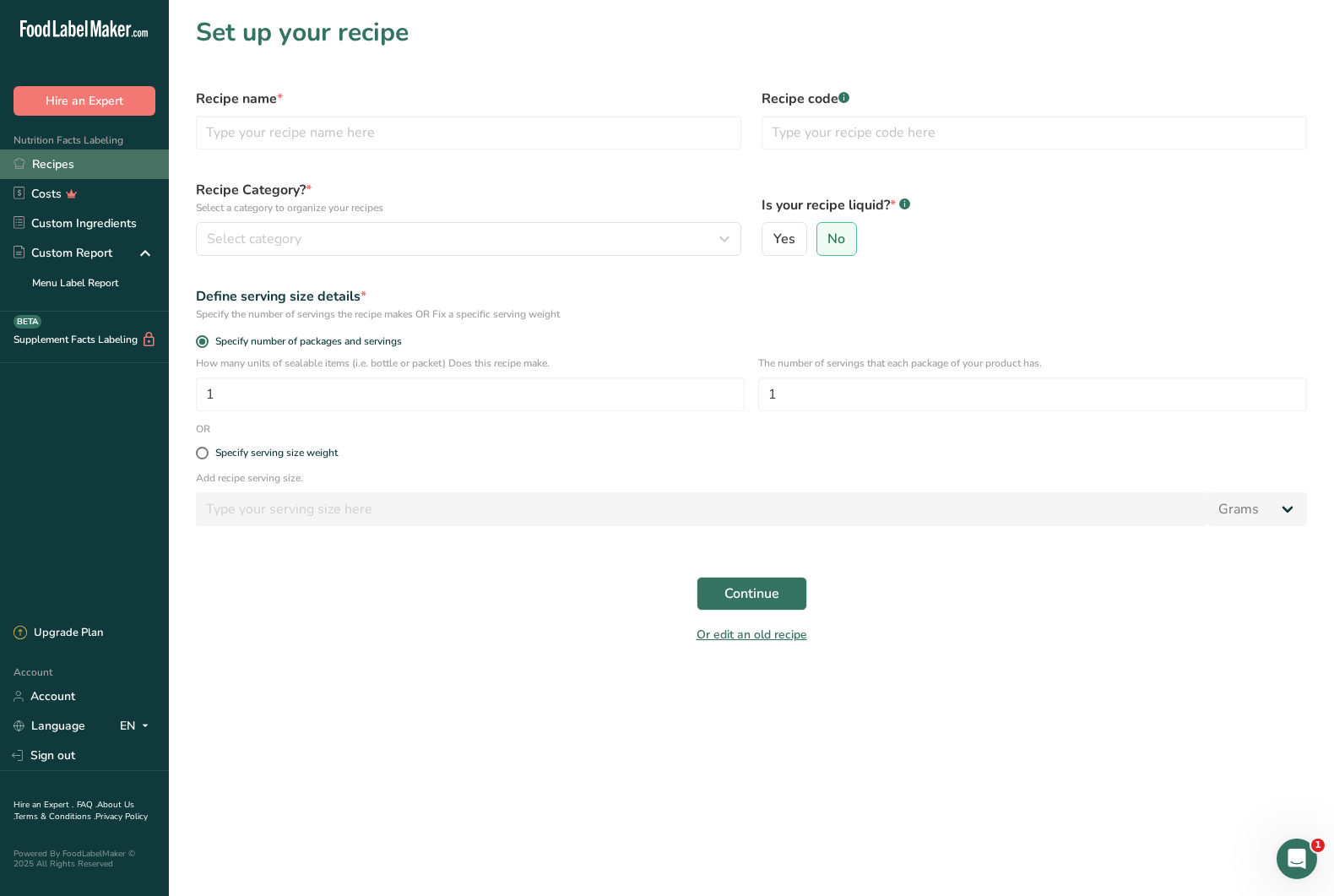
click at [88, 168] on link "Recipes" at bounding box center [84, 164] width 169 height 29
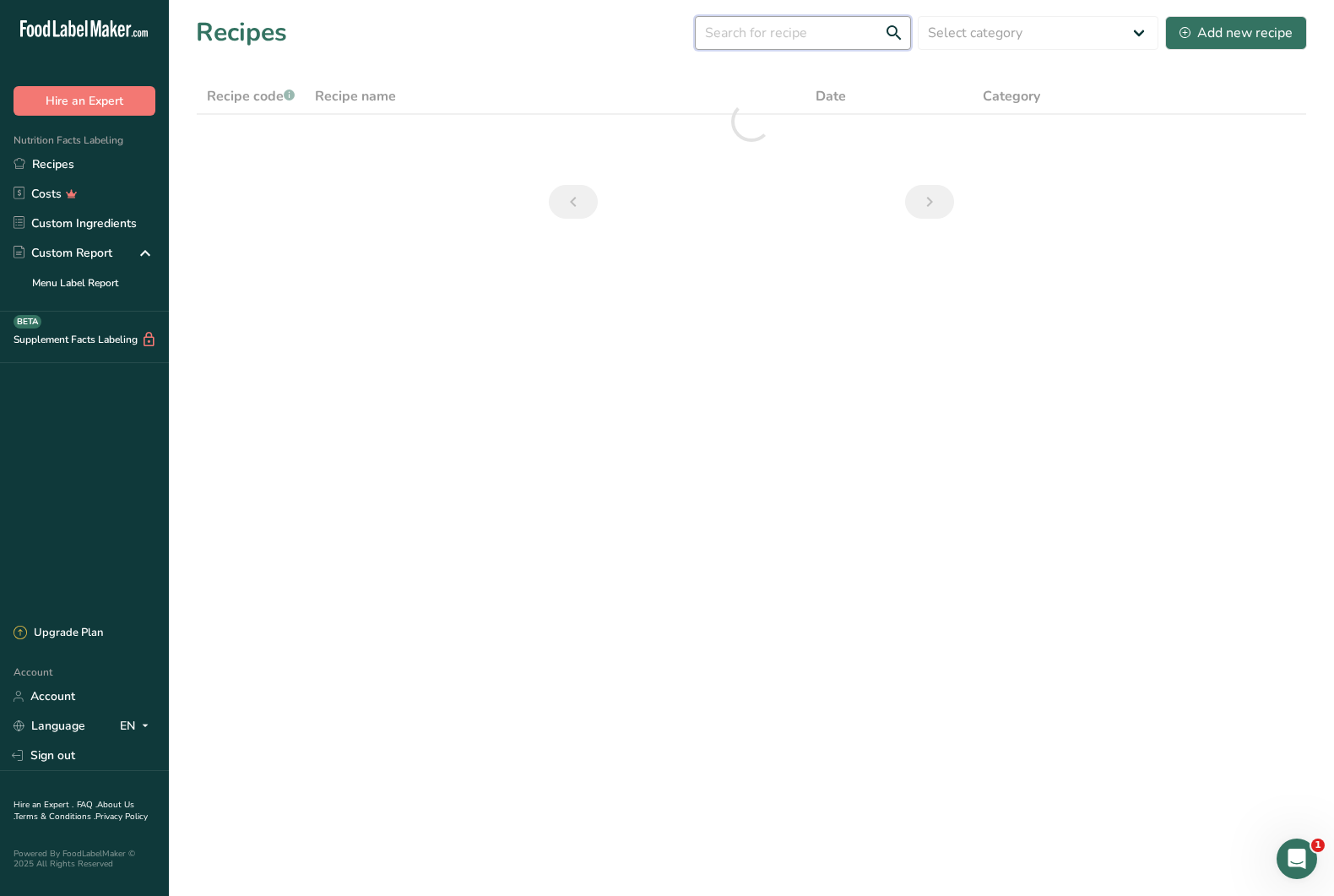
click at [753, 40] on input "text" at bounding box center [803, 33] width 217 height 34
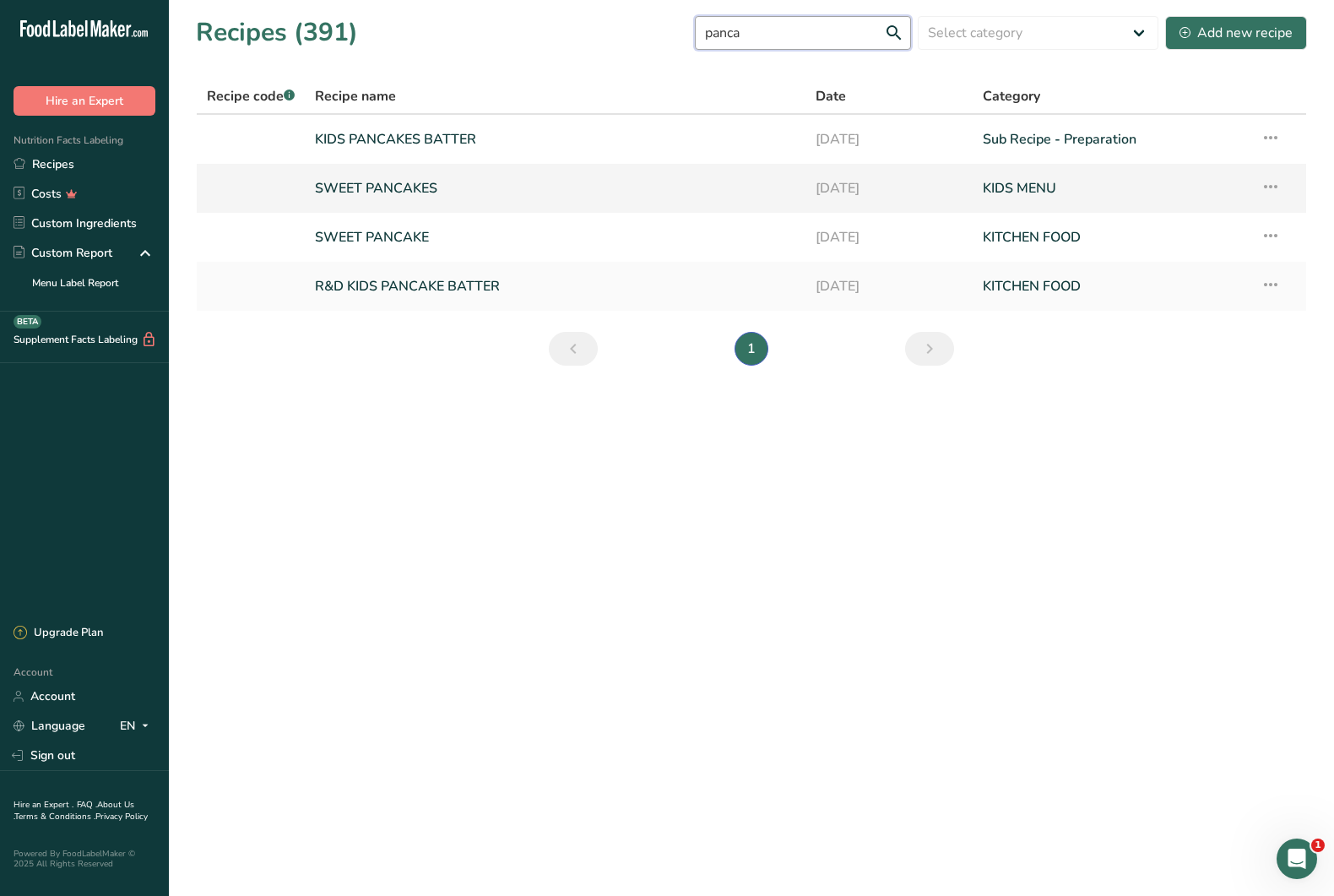
type input "panca"
click at [413, 186] on link "SWEET PANCAKES" at bounding box center [555, 188] width 480 height 36
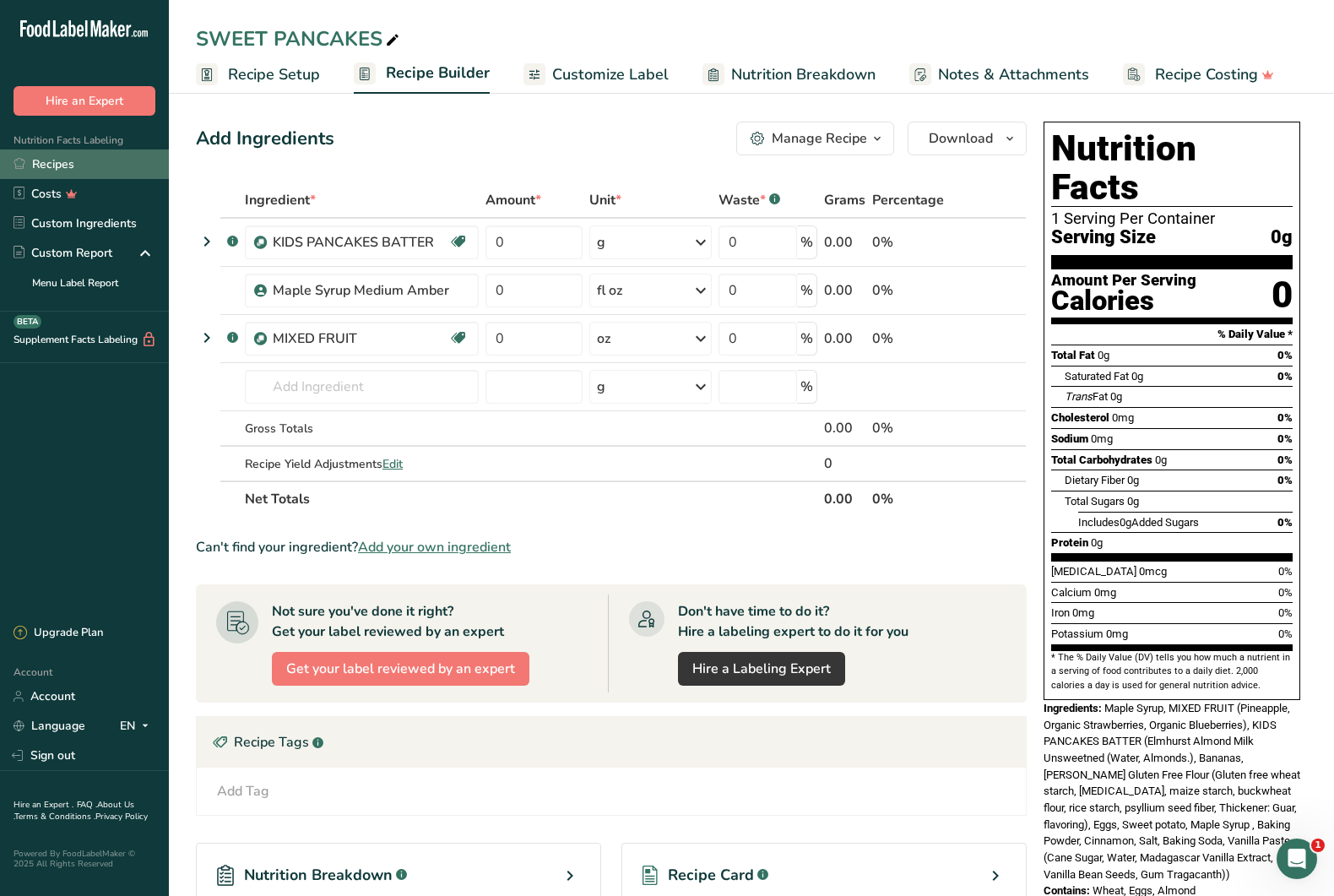
click at [55, 170] on link "Recipes" at bounding box center [84, 164] width 169 height 29
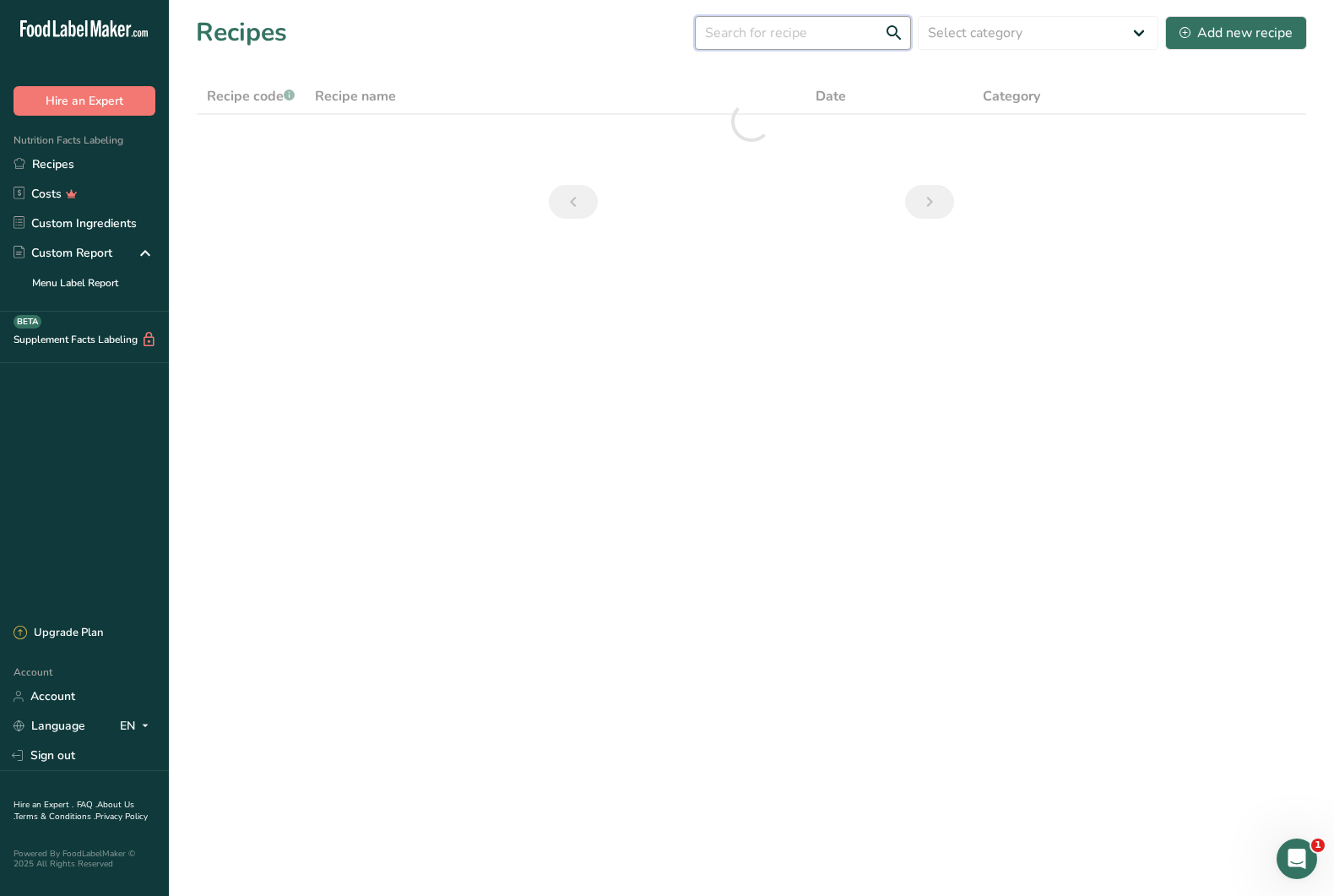
click at [824, 26] on input "text" at bounding box center [803, 33] width 217 height 34
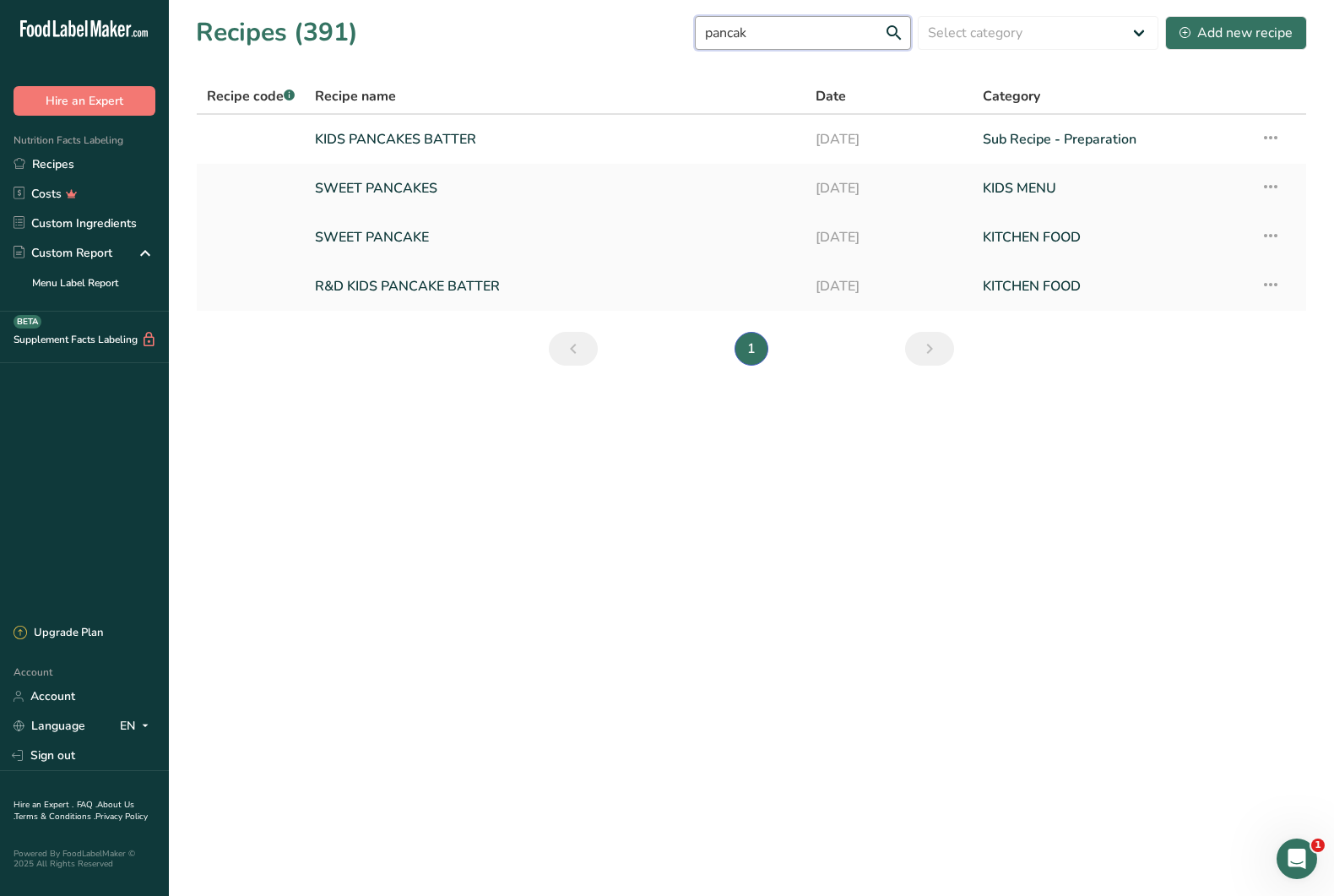
type input "pancak"
click at [440, 227] on link "SWEET PANCAKE" at bounding box center [555, 237] width 480 height 36
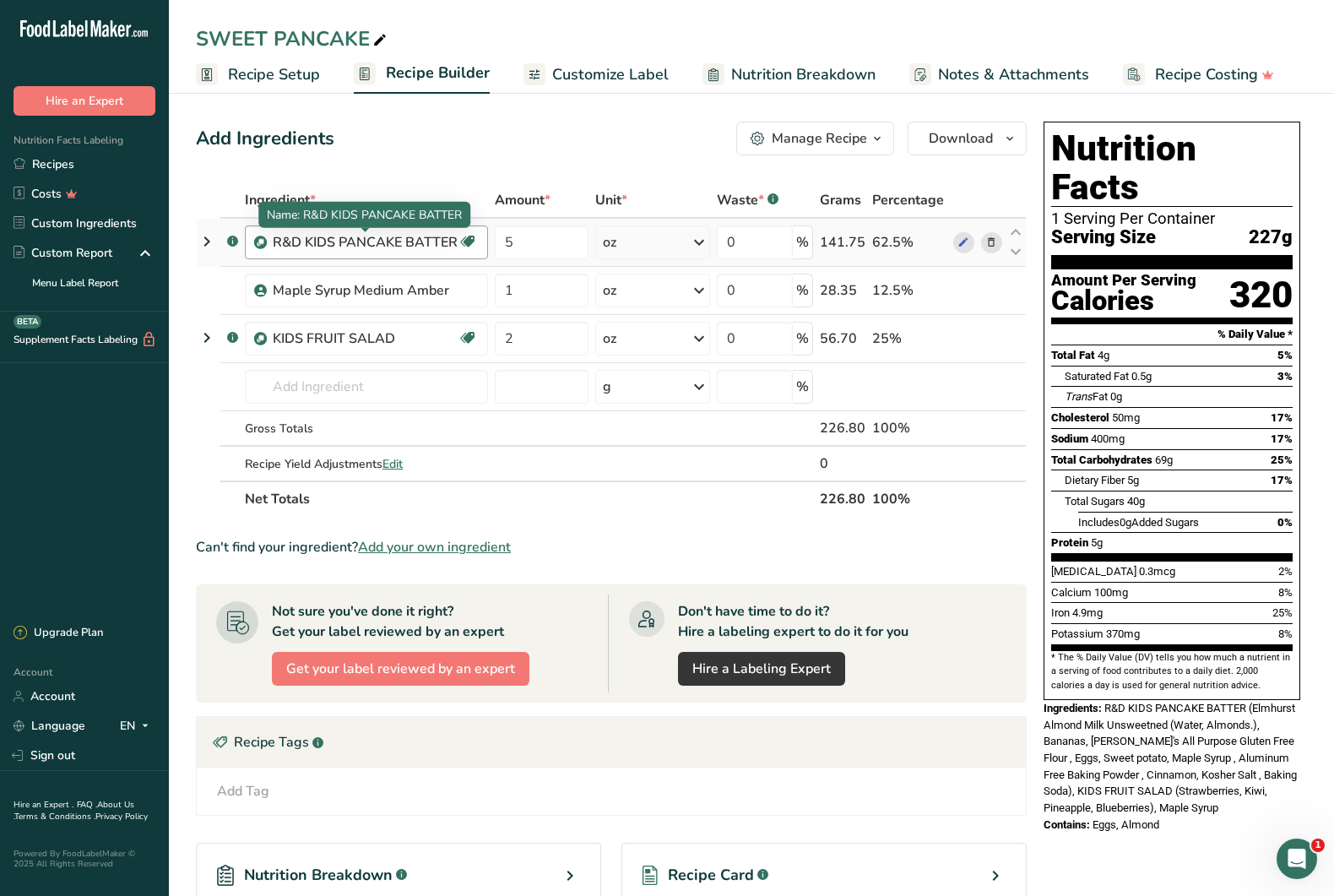
click at [336, 242] on div "R&D KIDS PANCAKE BATTER" at bounding box center [365, 243] width 185 height 21
click at [962, 241] on icon at bounding box center [963, 242] width 12 height 18
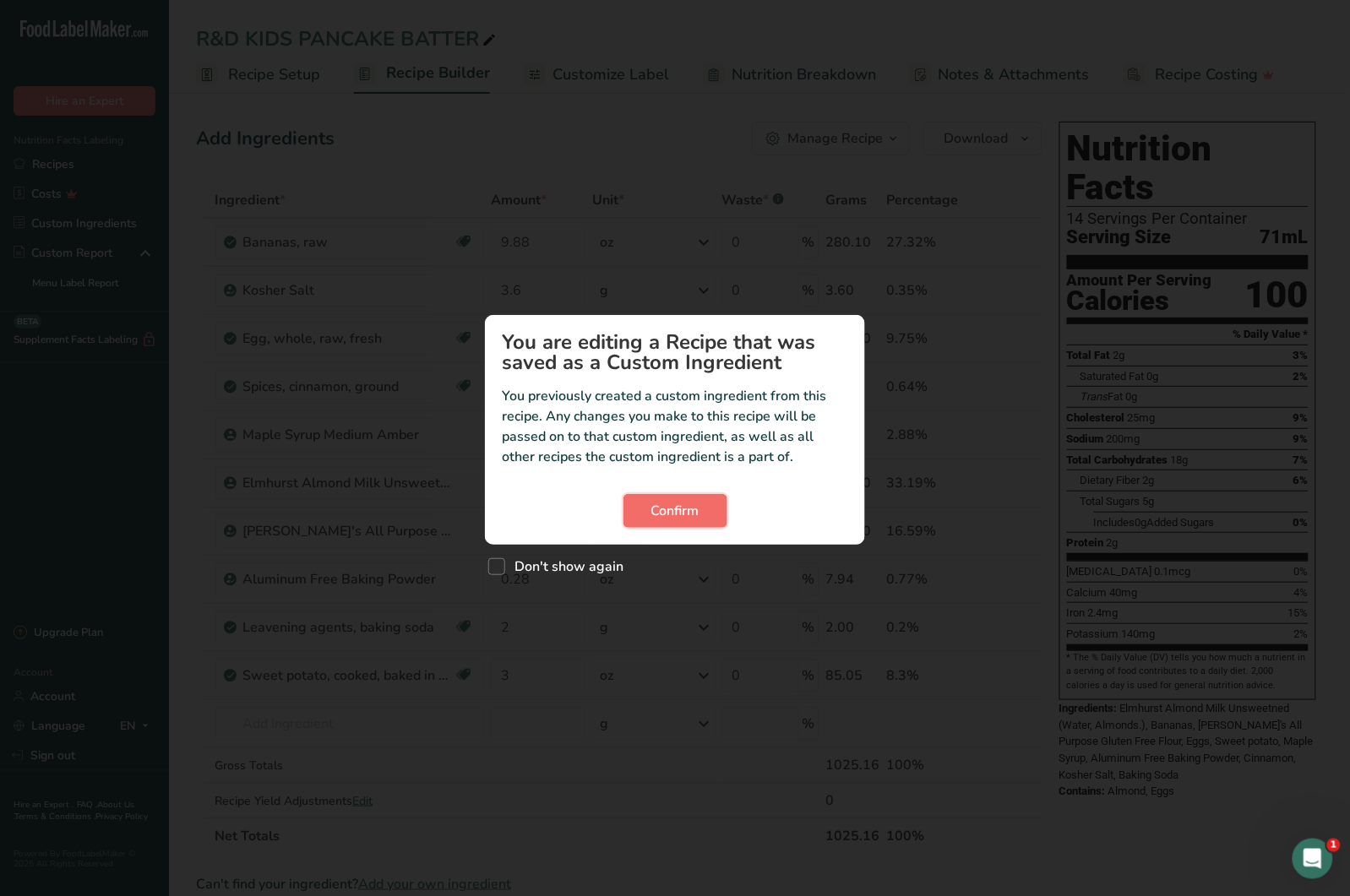
click at [693, 496] on button "Confirm" at bounding box center [675, 511] width 104 height 34
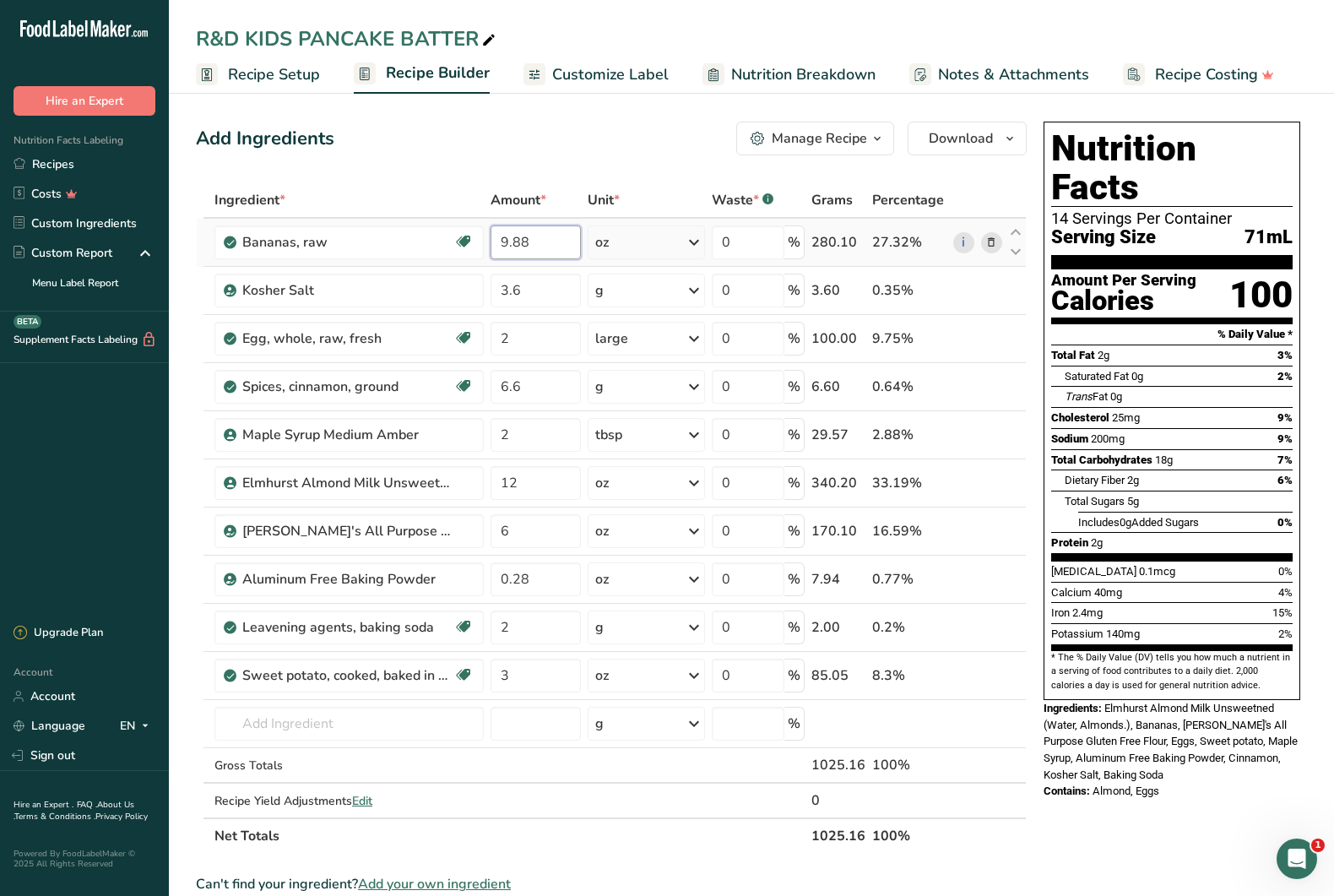
click at [547, 250] on input "9.88" at bounding box center [536, 243] width 90 height 34
click at [520, 247] on input "9.88" at bounding box center [536, 243] width 90 height 34
type input "9.33"
click at [566, 293] on div "Ingredient * Amount * Unit * Waste * .a-a{fill:#347362;}.b-a{fill:#fff;} Grams …" at bounding box center [611, 518] width 831 height 671
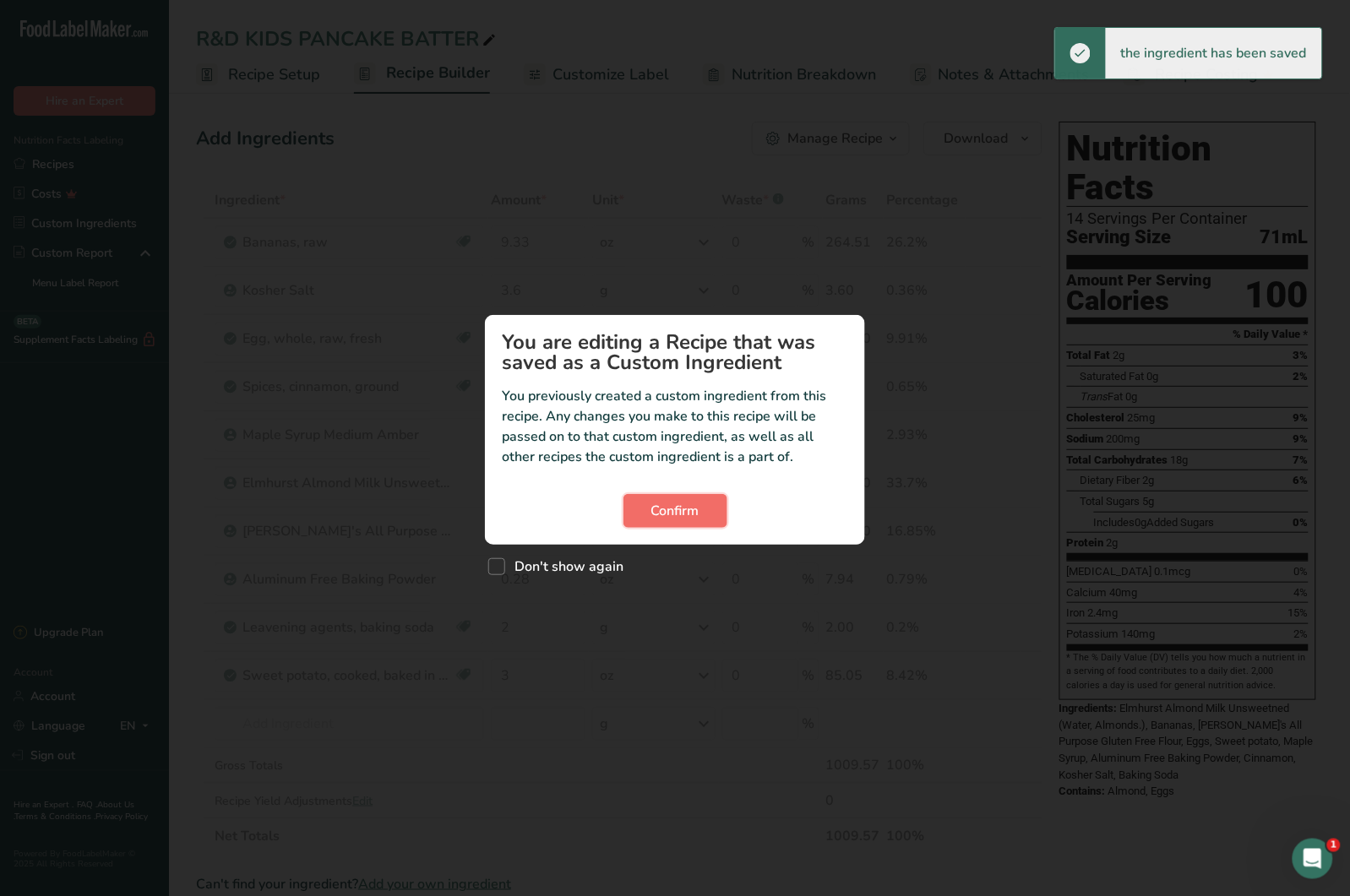
click at [710, 517] on button "Confirm" at bounding box center [675, 511] width 104 height 34
click at [683, 517] on span "Confirm" at bounding box center [675, 511] width 48 height 21
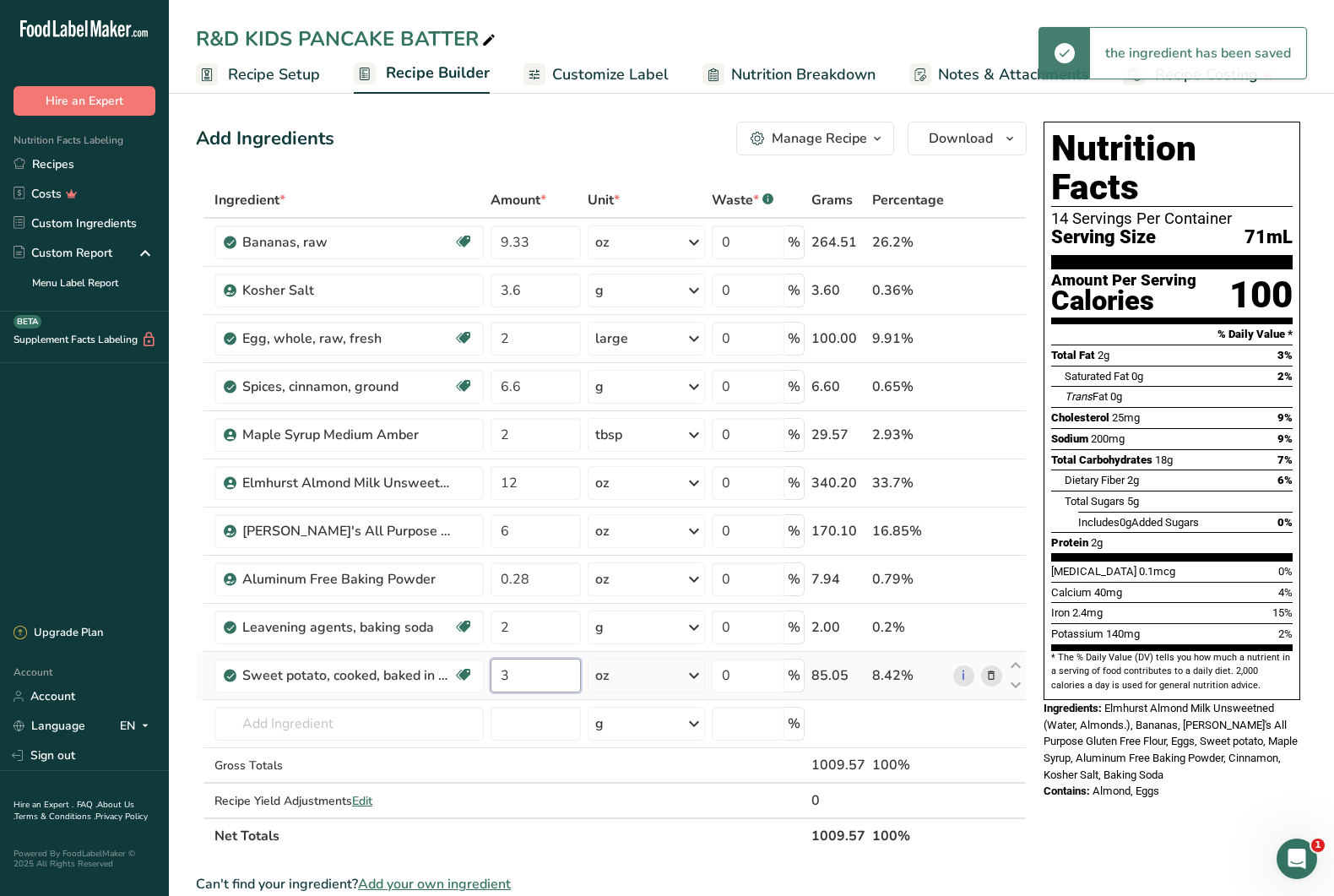
click at [539, 668] on input "3" at bounding box center [536, 676] width 90 height 34
drag, startPoint x: 537, startPoint y: 673, endPoint x: 482, endPoint y: 673, distance: 55.0
click at [482, 673] on tr "Sweet potato, cooked, baked in skin, flesh, without salt Dairy free Gluten free…" at bounding box center [611, 676] width 829 height 48
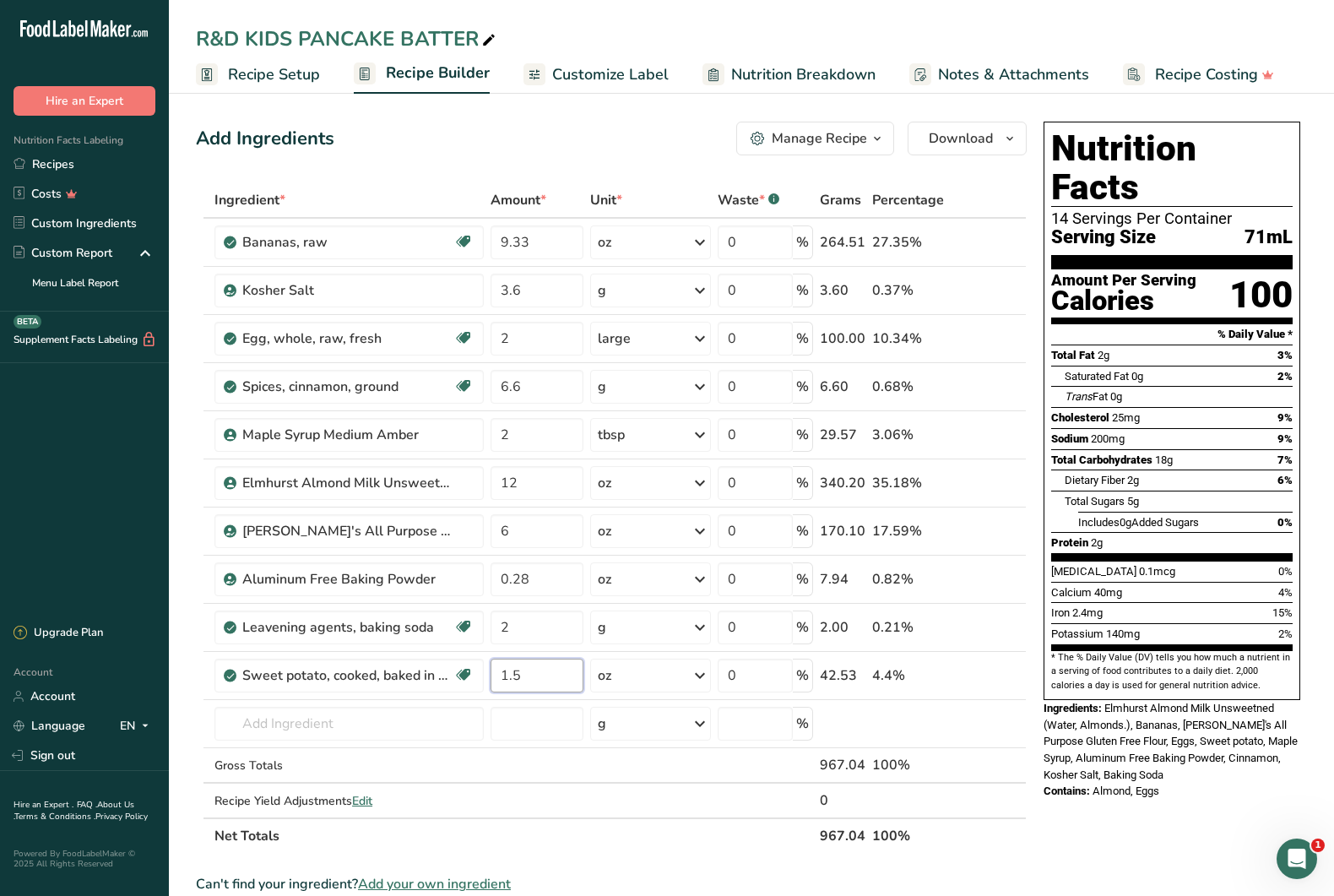
type input "1.5"
click at [436, 152] on div "Add Ingredients Manage Recipe Delete Recipe Duplicate Recipe Scale Recipe Save …" at bounding box center [611, 138] width 831 height 34
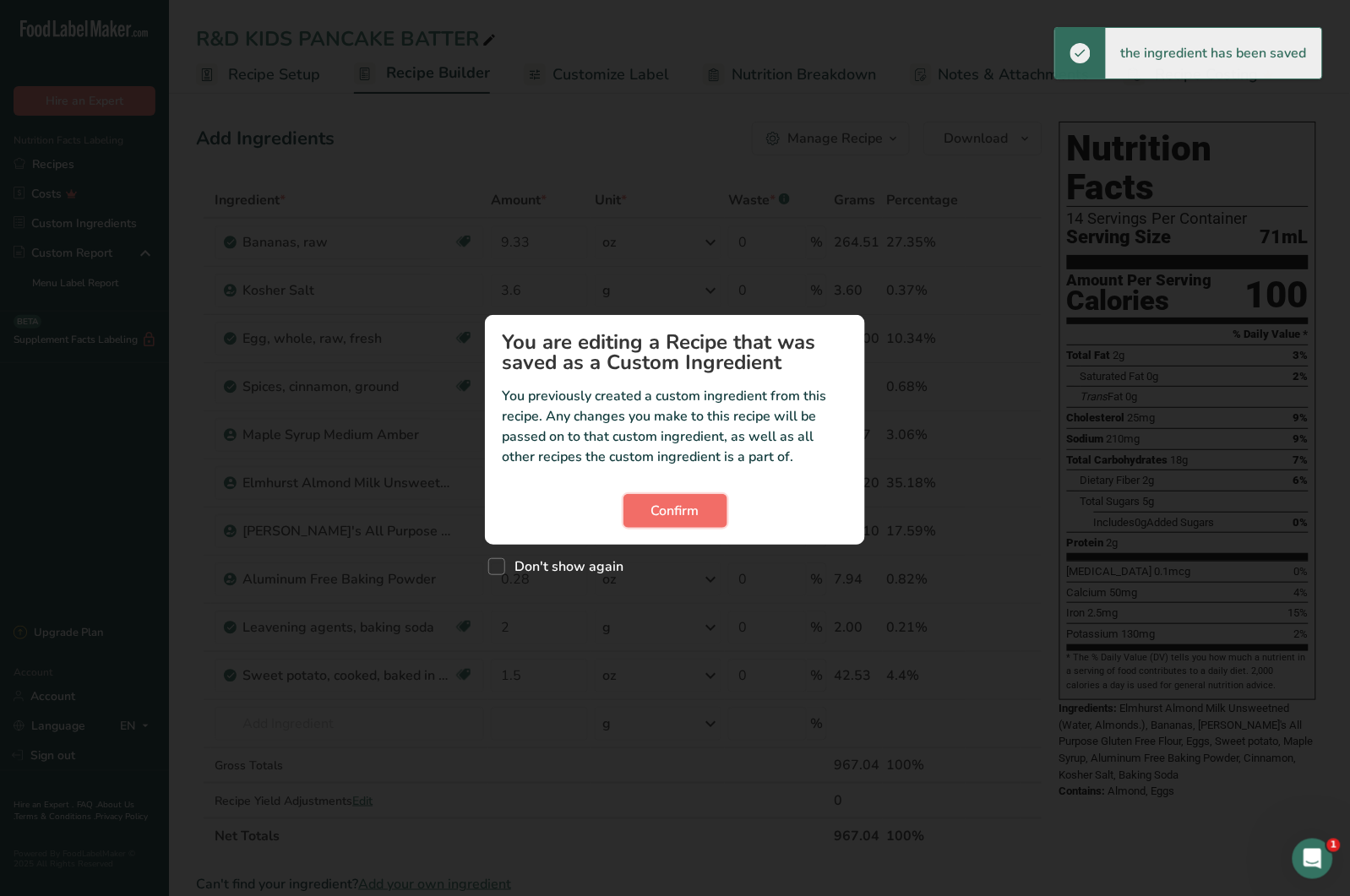
click at [659, 520] on span "Confirm" at bounding box center [675, 511] width 48 height 21
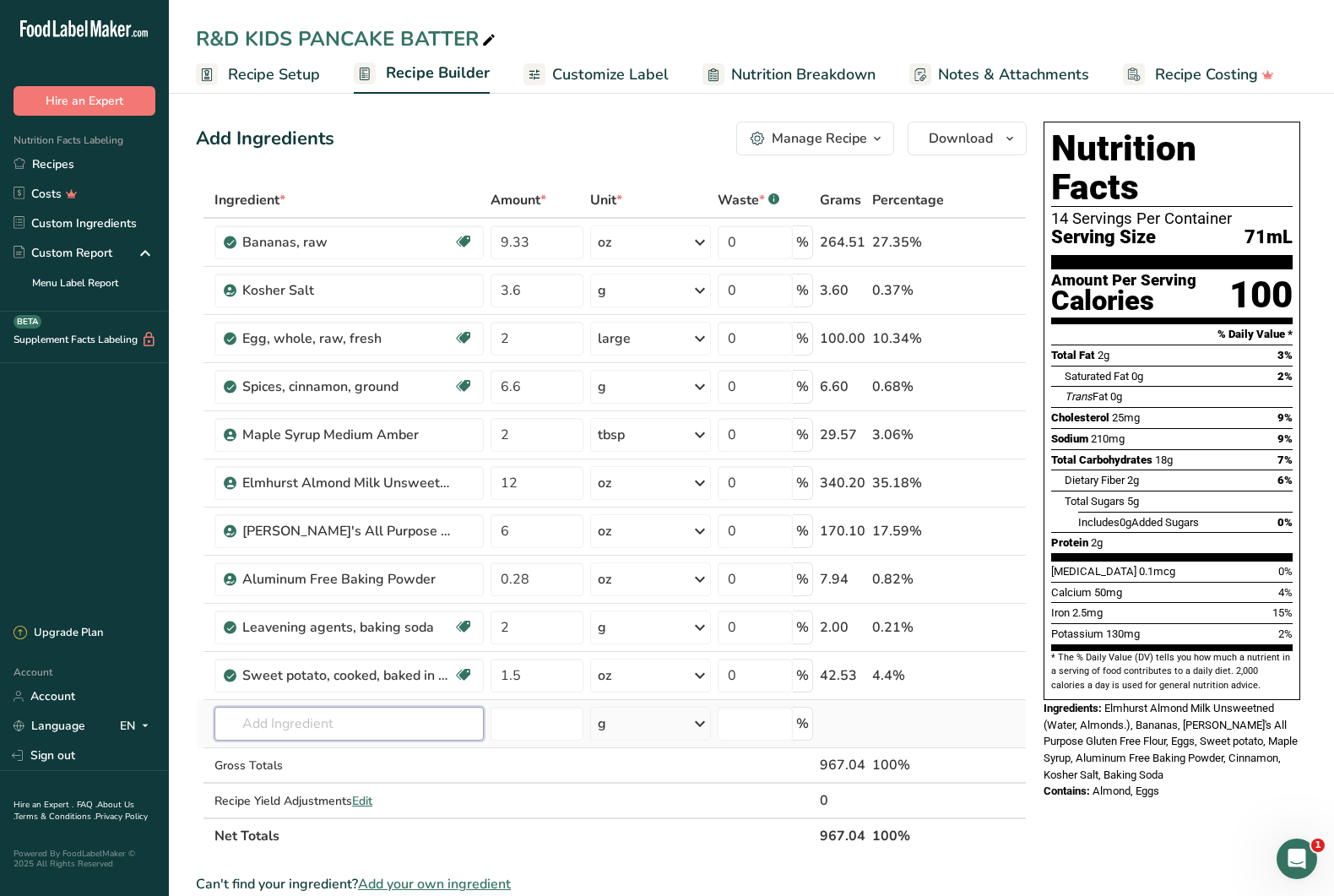
click at [348, 728] on input "text" at bounding box center [349, 724] width 269 height 34
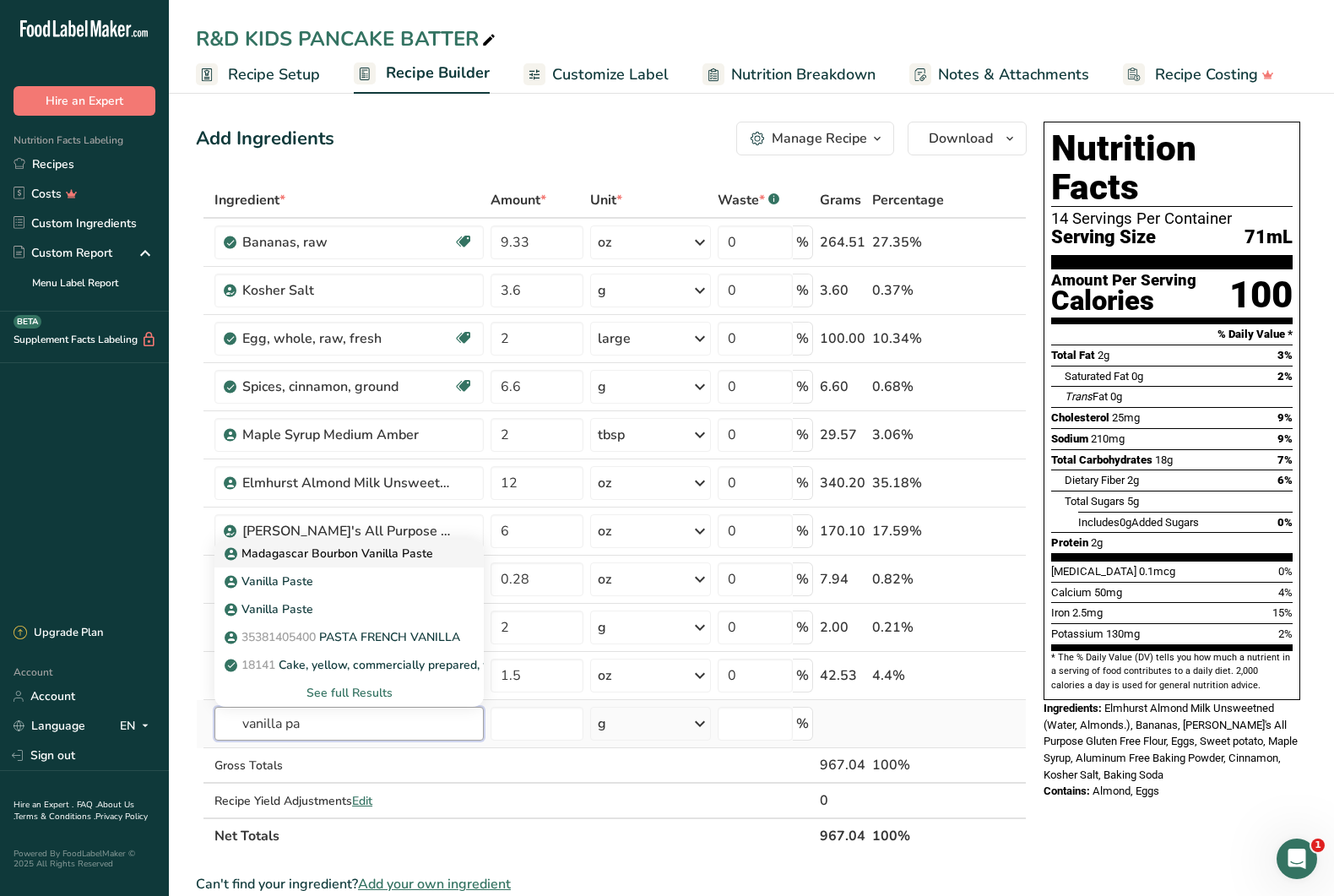
type input "vanilla pa"
click at [323, 557] on p "Madagascar Bourbon Vanilla Paste" at bounding box center [330, 553] width 205 height 18
type input "Madagascar Bourbon Vanilla Paste"
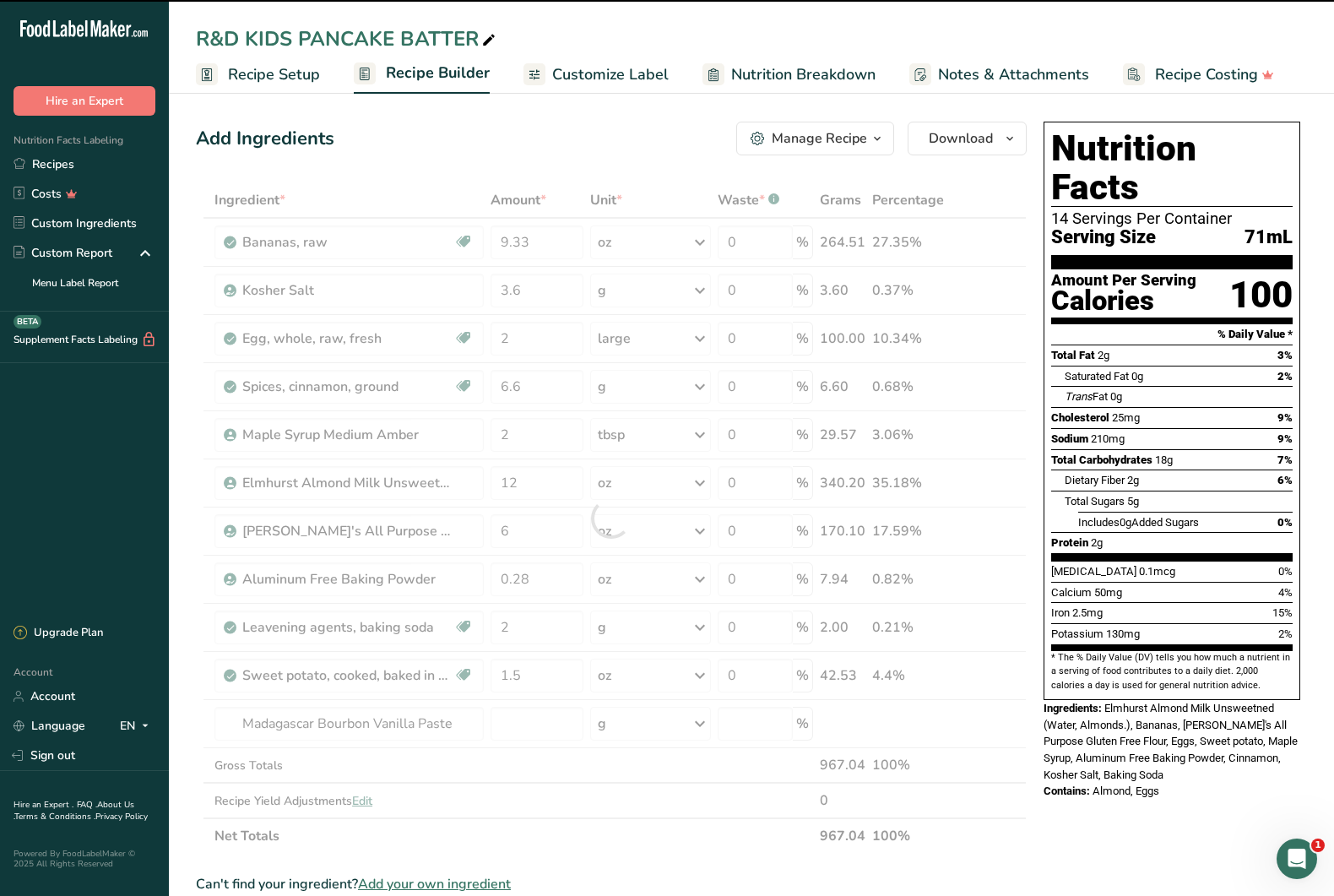
type input "0"
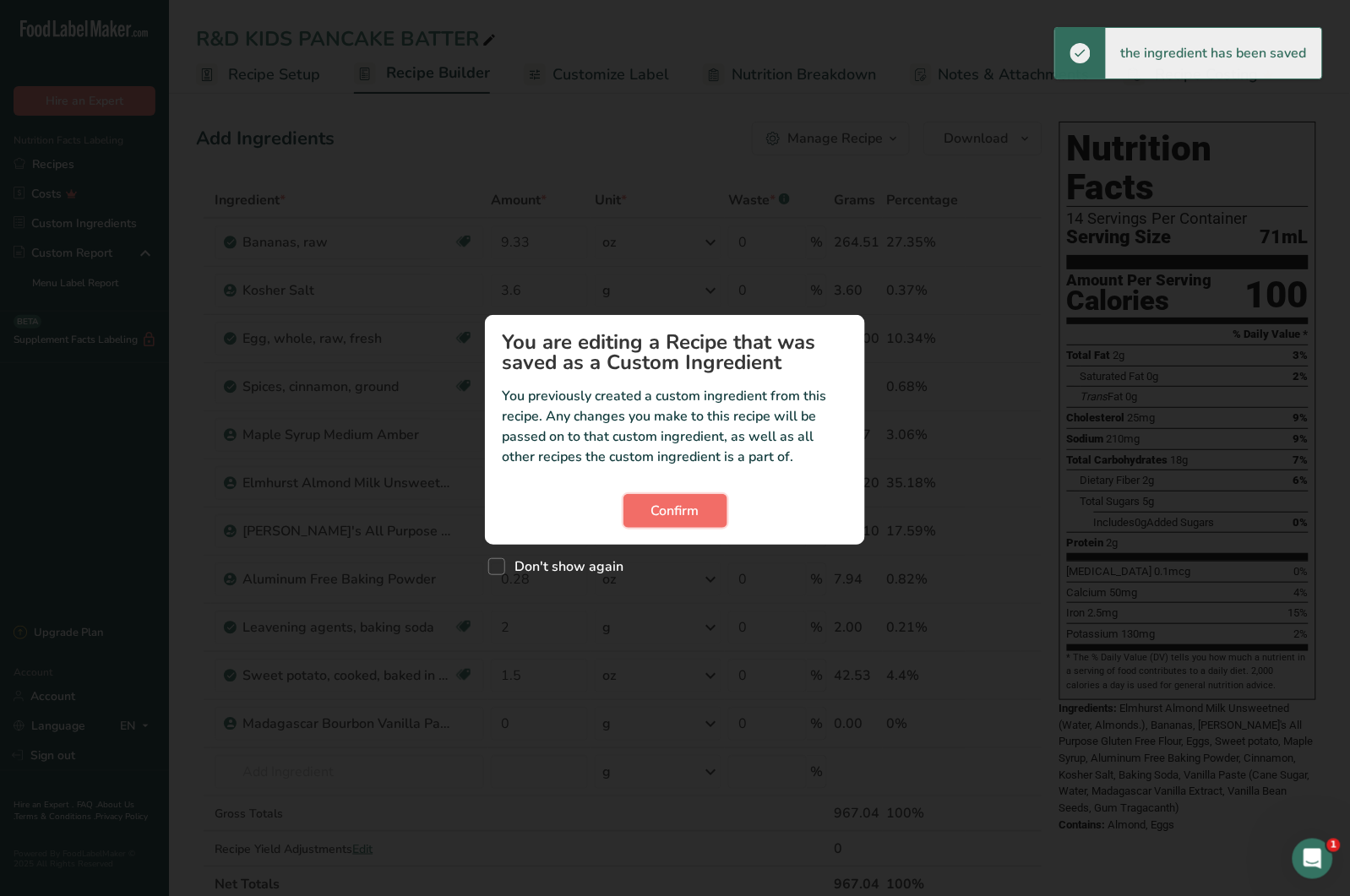
click at [666, 520] on span "Confirm" at bounding box center [675, 511] width 48 height 21
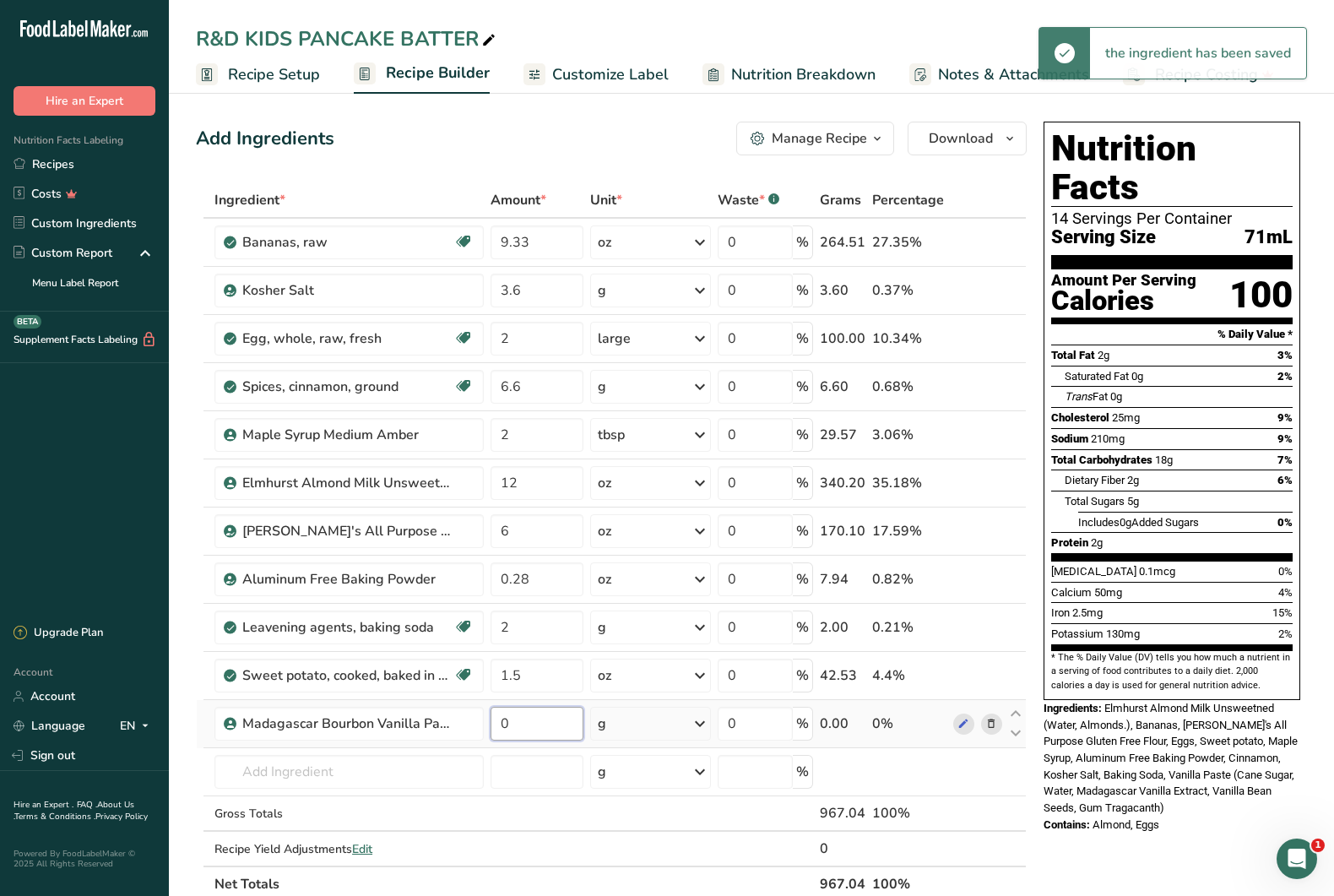
drag, startPoint x: 538, startPoint y: 732, endPoint x: 489, endPoint y: 728, distance: 49.2
click at [488, 729] on td "0" at bounding box center [538, 724] width 100 height 48
type input "1.5"
click at [660, 729] on div "Ingredient * Amount * Unit * Waste * .a-a{fill:#347362;}.b-a{fill:#fff;} Grams …" at bounding box center [611, 542] width 831 height 719
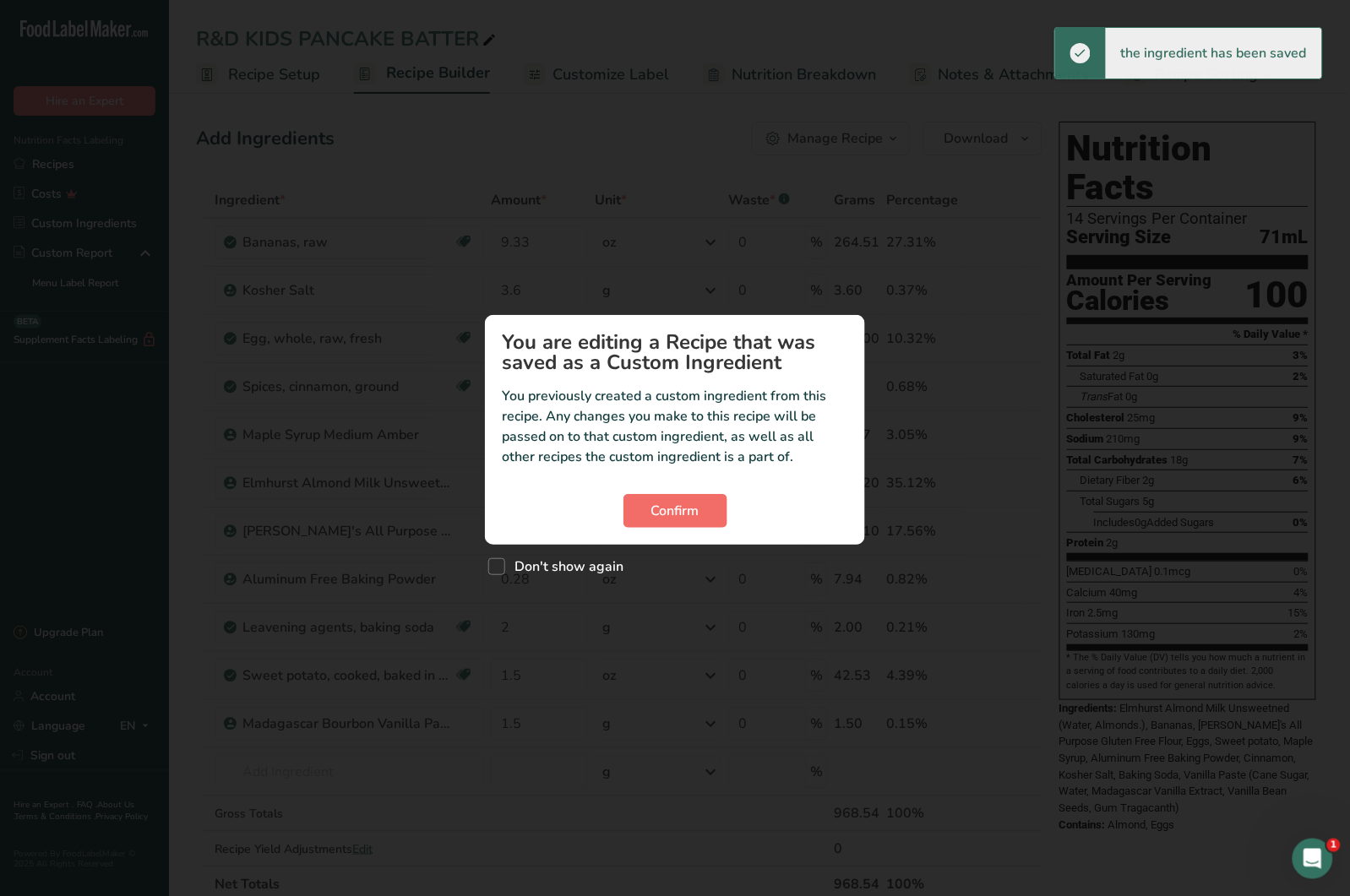
click at [692, 527] on section "You are editing a Recipe that was saved as a Custom Ingredient You previously c…" at bounding box center [675, 430] width 380 height 230
click at [686, 504] on span "Confirm" at bounding box center [675, 511] width 48 height 21
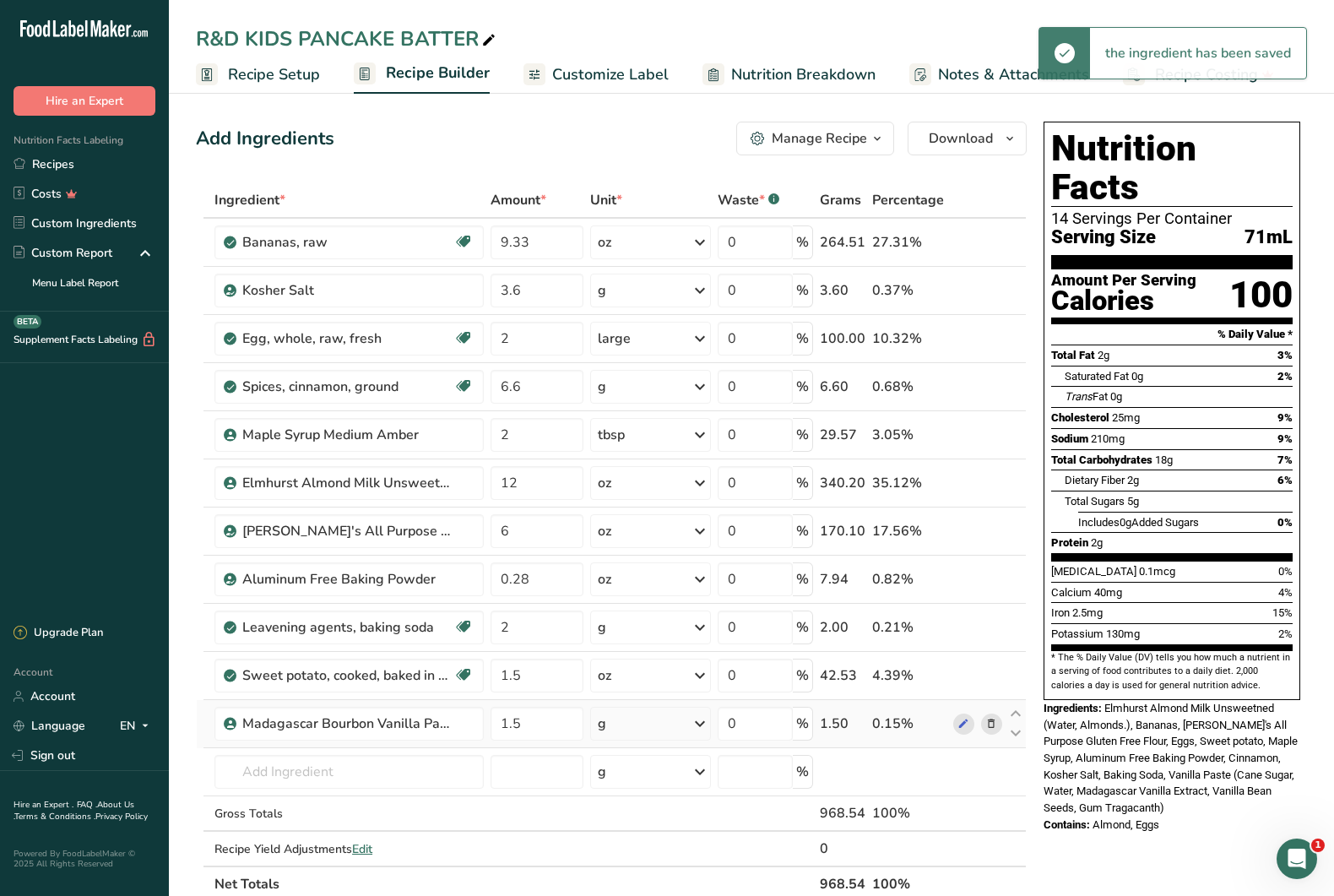
click at [668, 734] on div "g" at bounding box center [651, 724] width 121 height 34
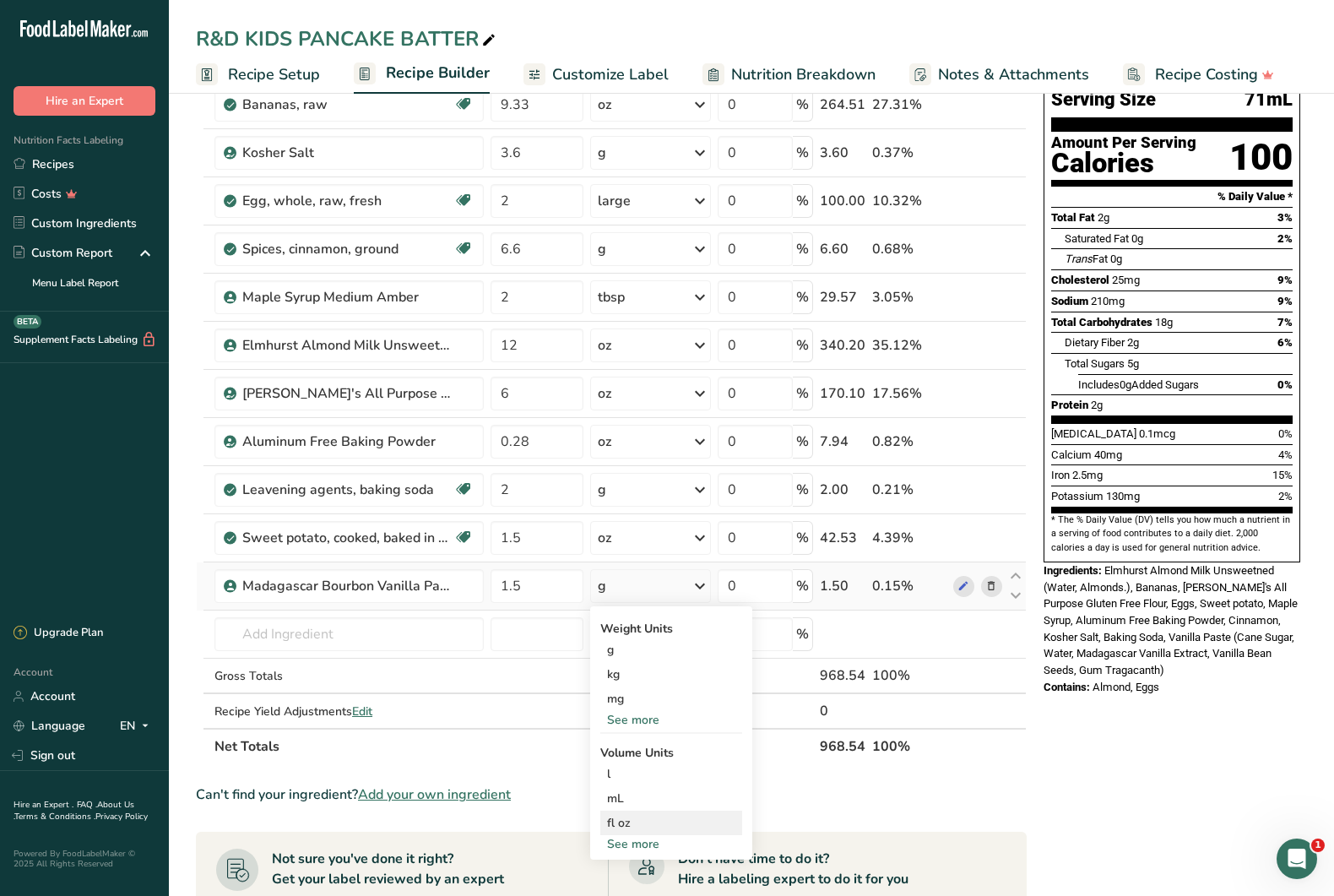
scroll to position [159, 0]
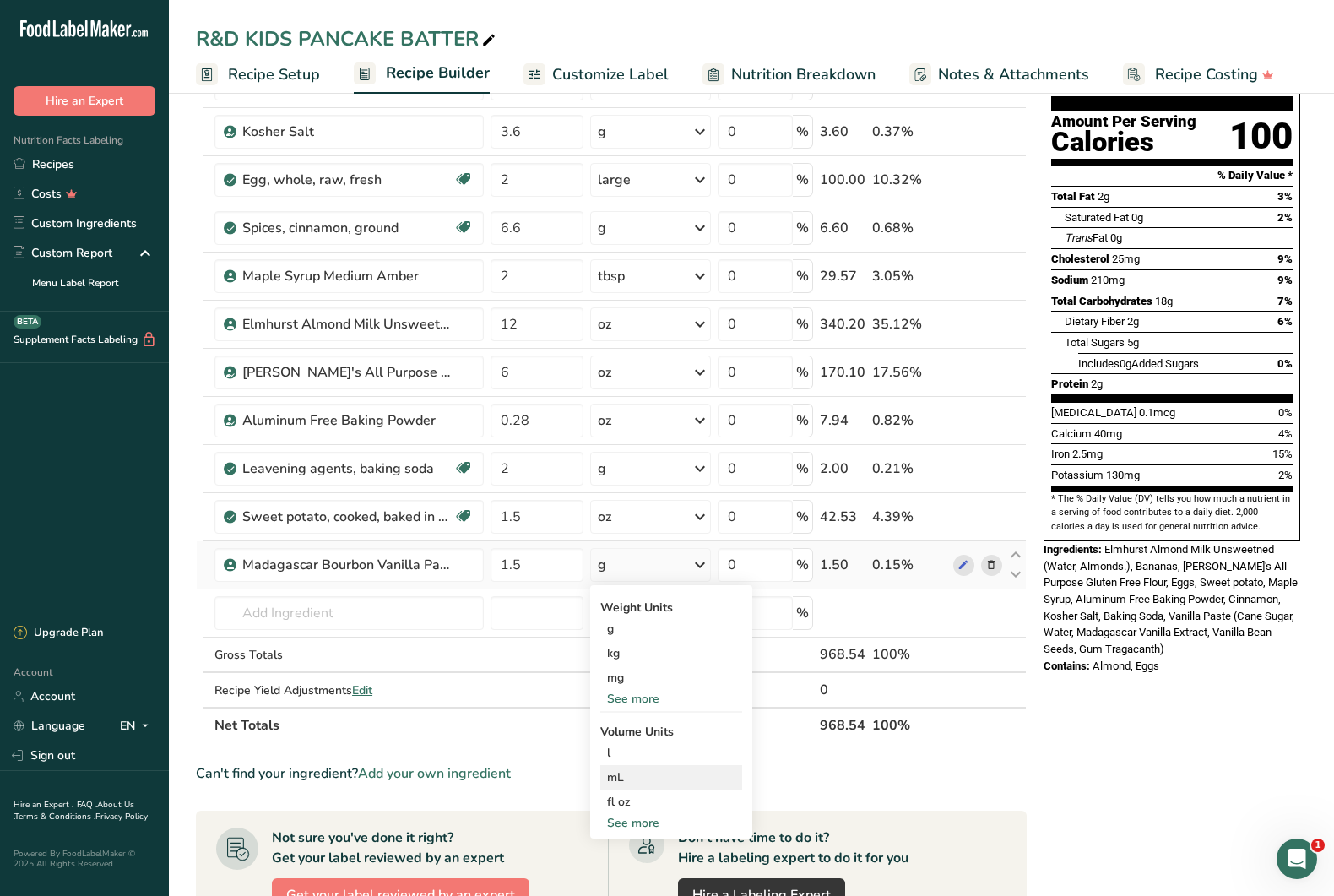
click at [654, 776] on div "mL" at bounding box center [671, 776] width 128 height 18
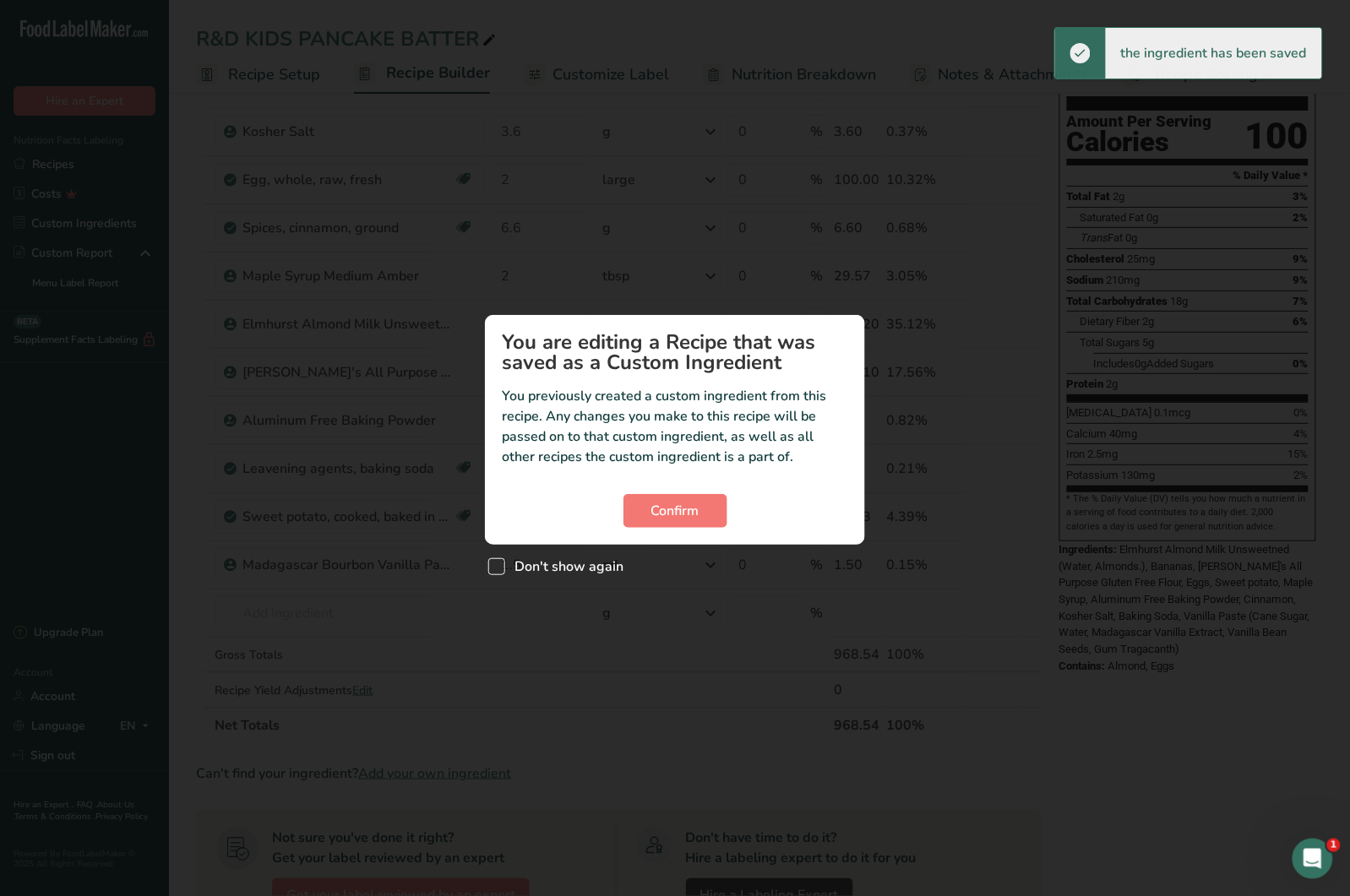
click at [546, 570] on span "Don't show again" at bounding box center [564, 567] width 119 height 17
click at [499, 570] on input "Don't show again" at bounding box center [494, 568] width 11 height 11
checkbox input "true"
click at [699, 512] on button "Confirm" at bounding box center [675, 511] width 104 height 34
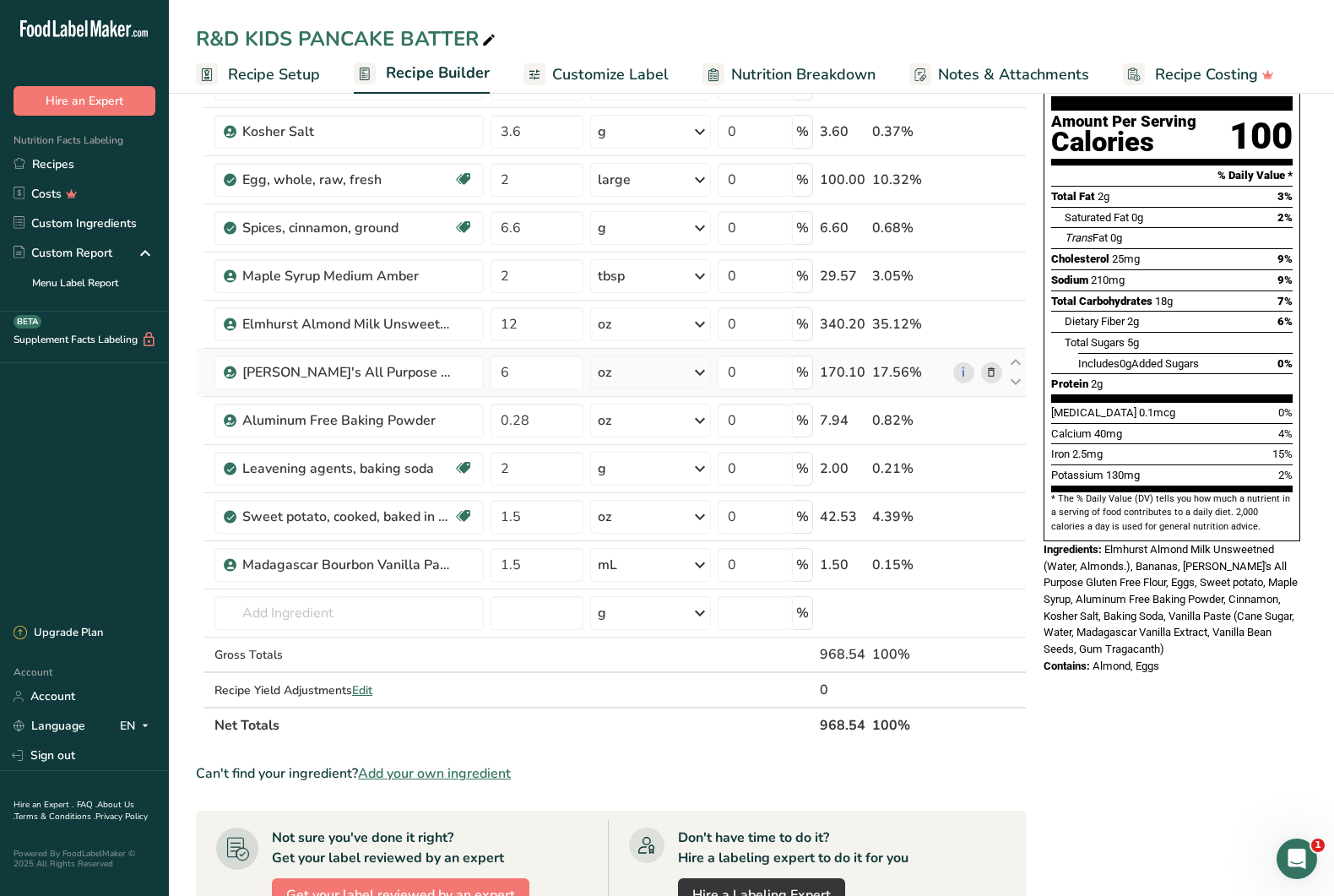
click at [997, 375] on icon at bounding box center [991, 373] width 12 height 18
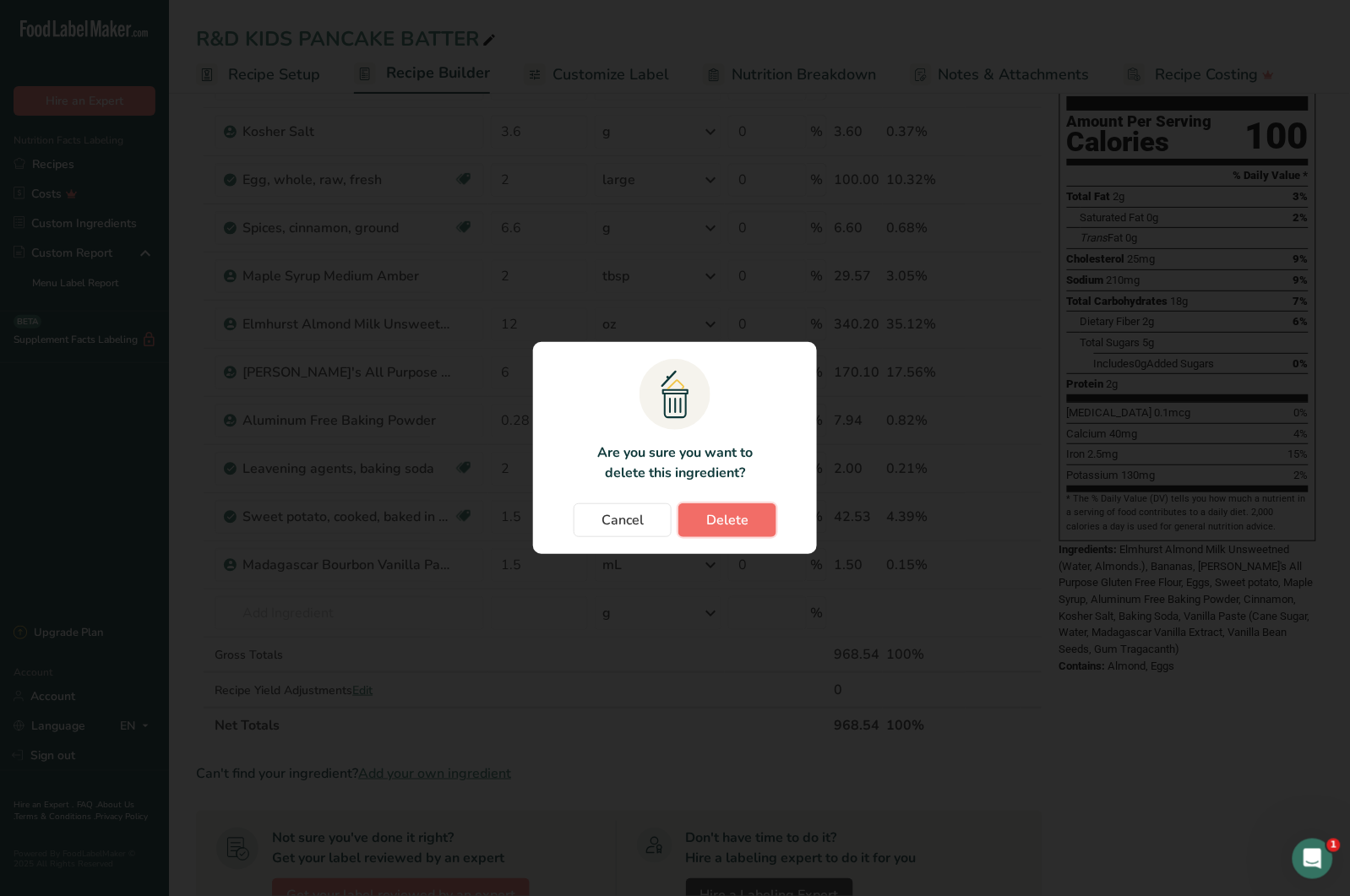
click at [759, 528] on button "Delete" at bounding box center [727, 520] width 98 height 34
type input "0.28"
type input "2"
type input "1.5"
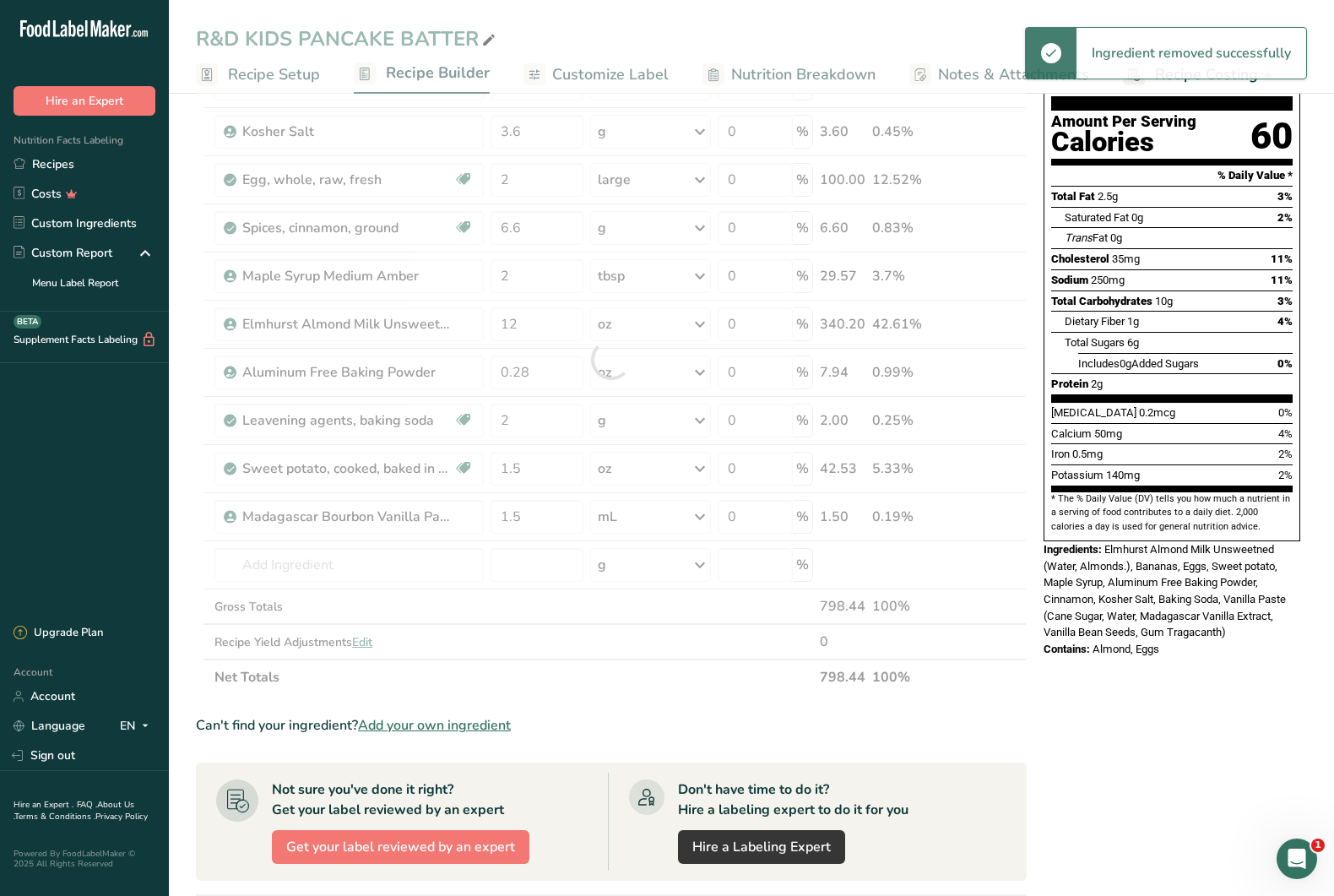
click at [379, 562] on div at bounding box center [611, 359] width 831 height 671
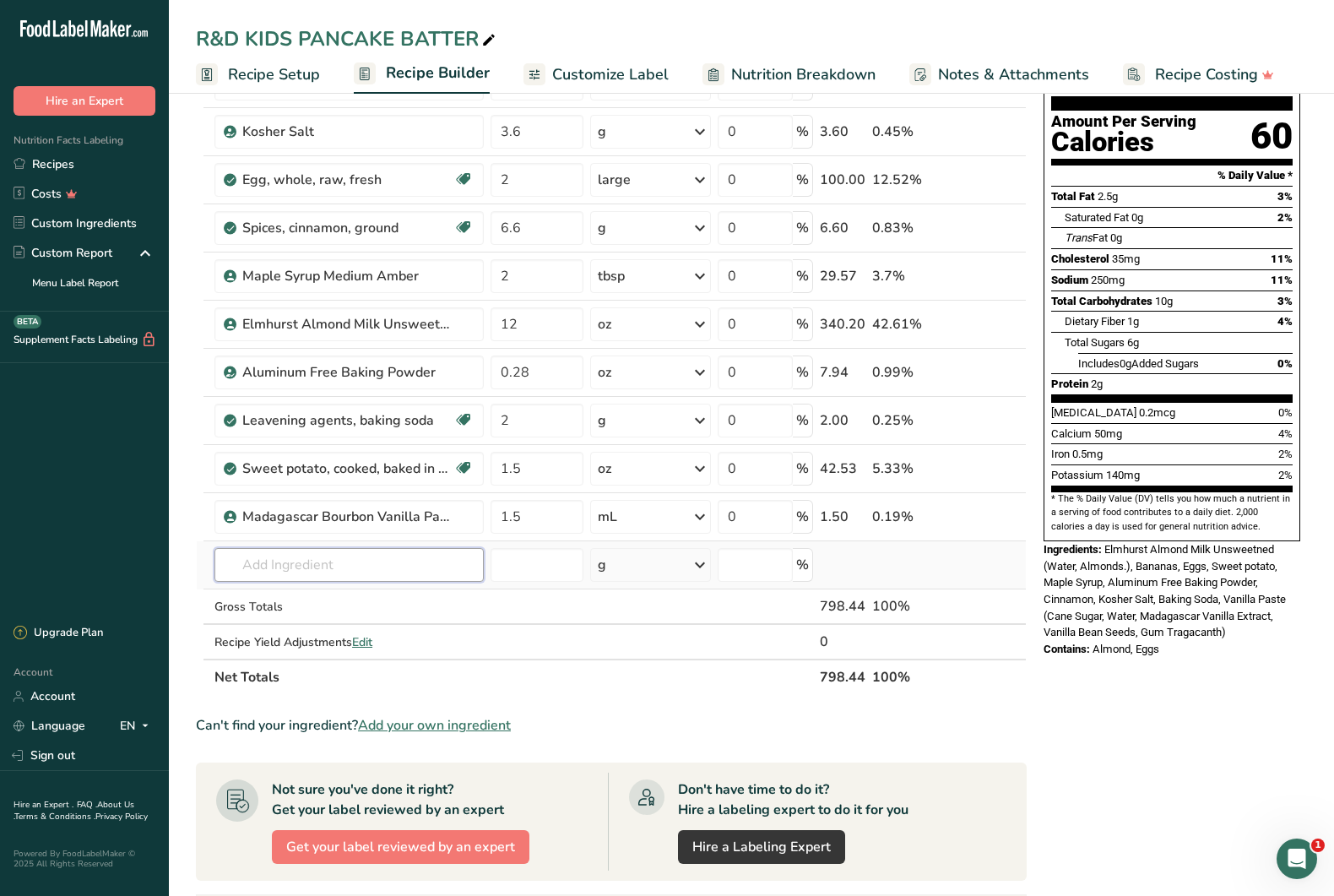
click at [344, 562] on input "text" at bounding box center [349, 565] width 269 height 34
type input "[PERSON_NAME]"
click at [394, 598] on div "[PERSON_NAME] Gluten Free Flour" at bounding box center [335, 599] width 216 height 18
type input "[PERSON_NAME] Gluten Free Flour"
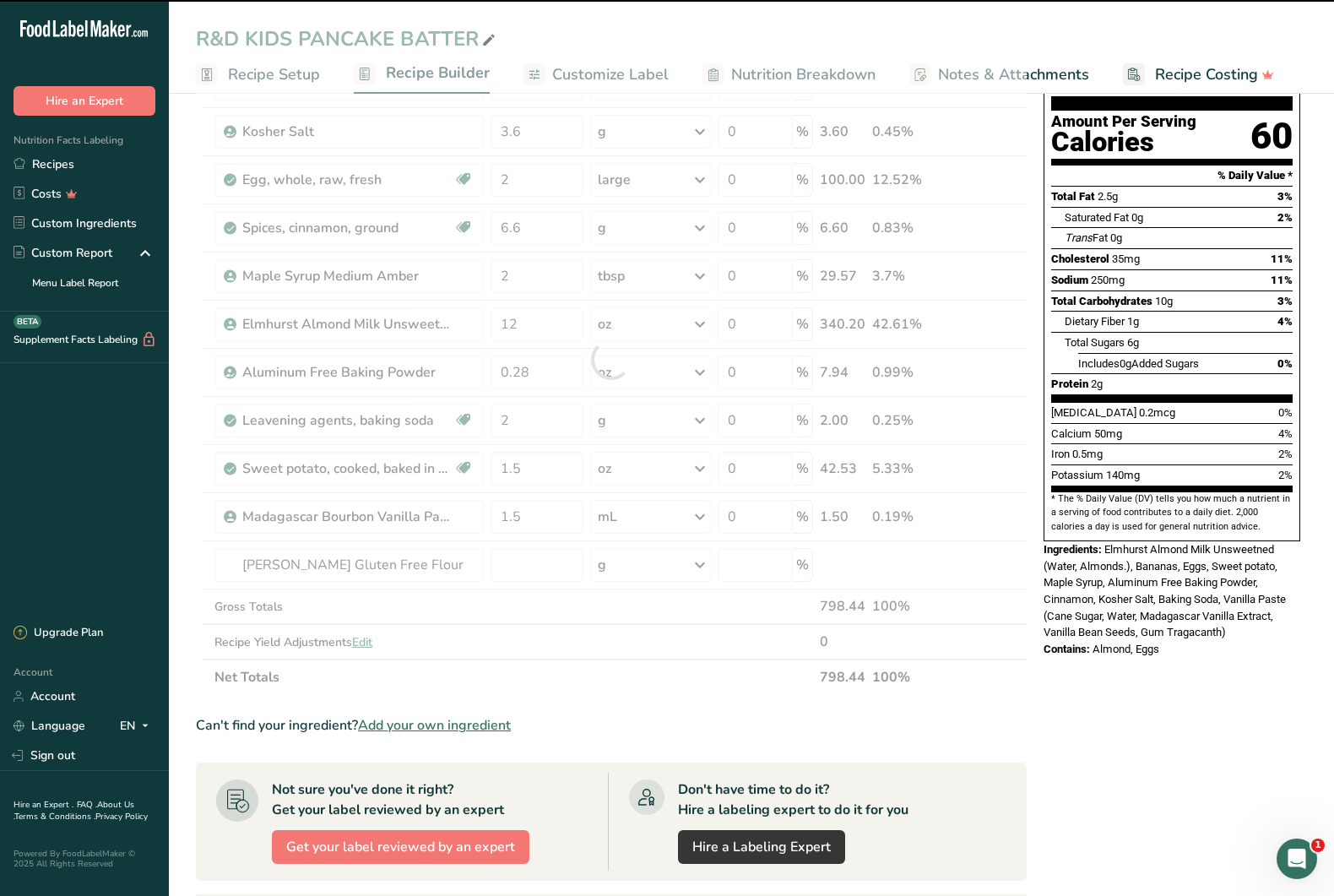
type input "0"
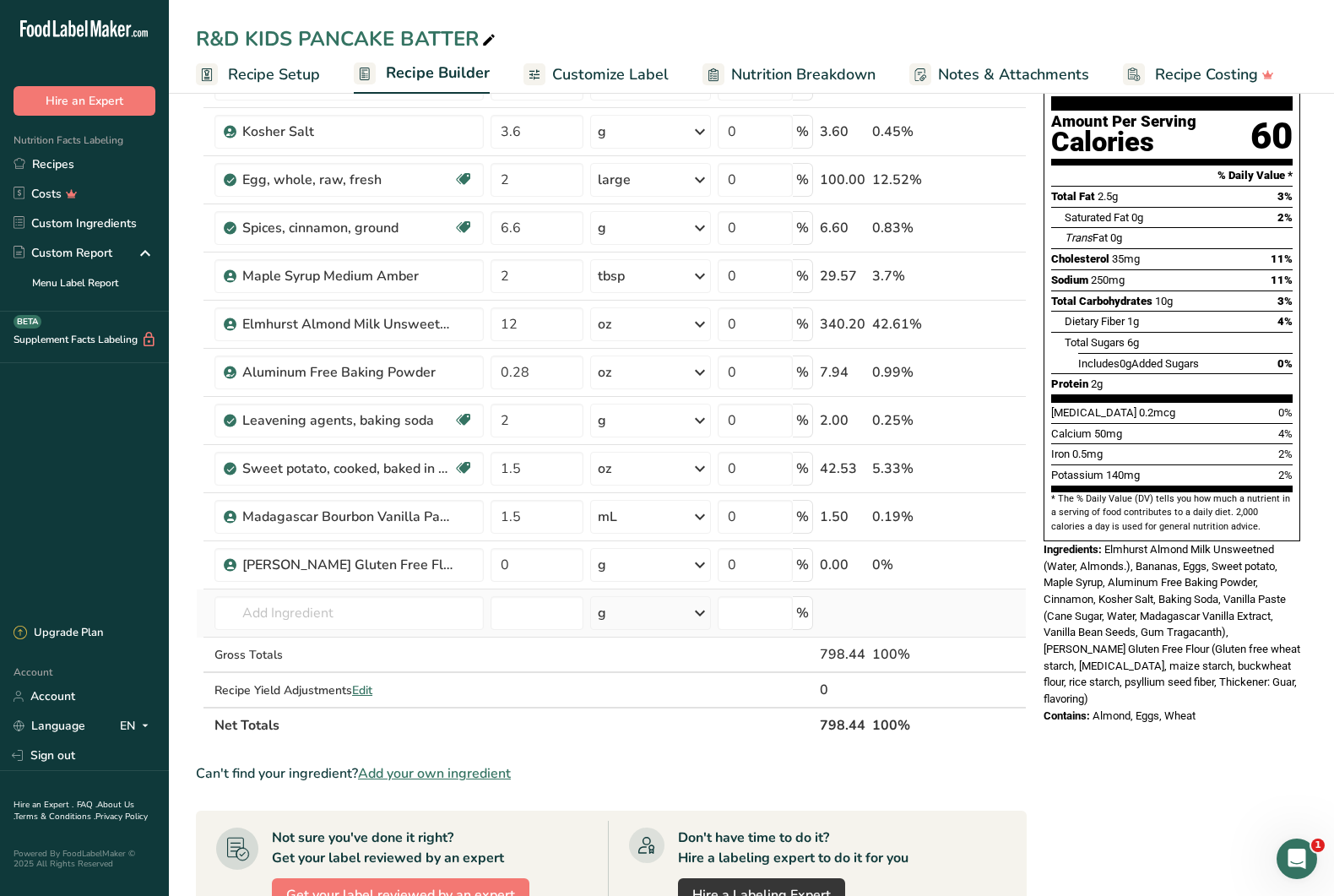
click at [538, 592] on td at bounding box center [538, 613] width 100 height 48
click at [507, 563] on input "0" at bounding box center [537, 565] width 93 height 34
drag, startPoint x: 510, startPoint y: 566, endPoint x: 495, endPoint y: 569, distance: 15.3
click at [495, 569] on input "0" at bounding box center [537, 565] width 93 height 34
type input "7"
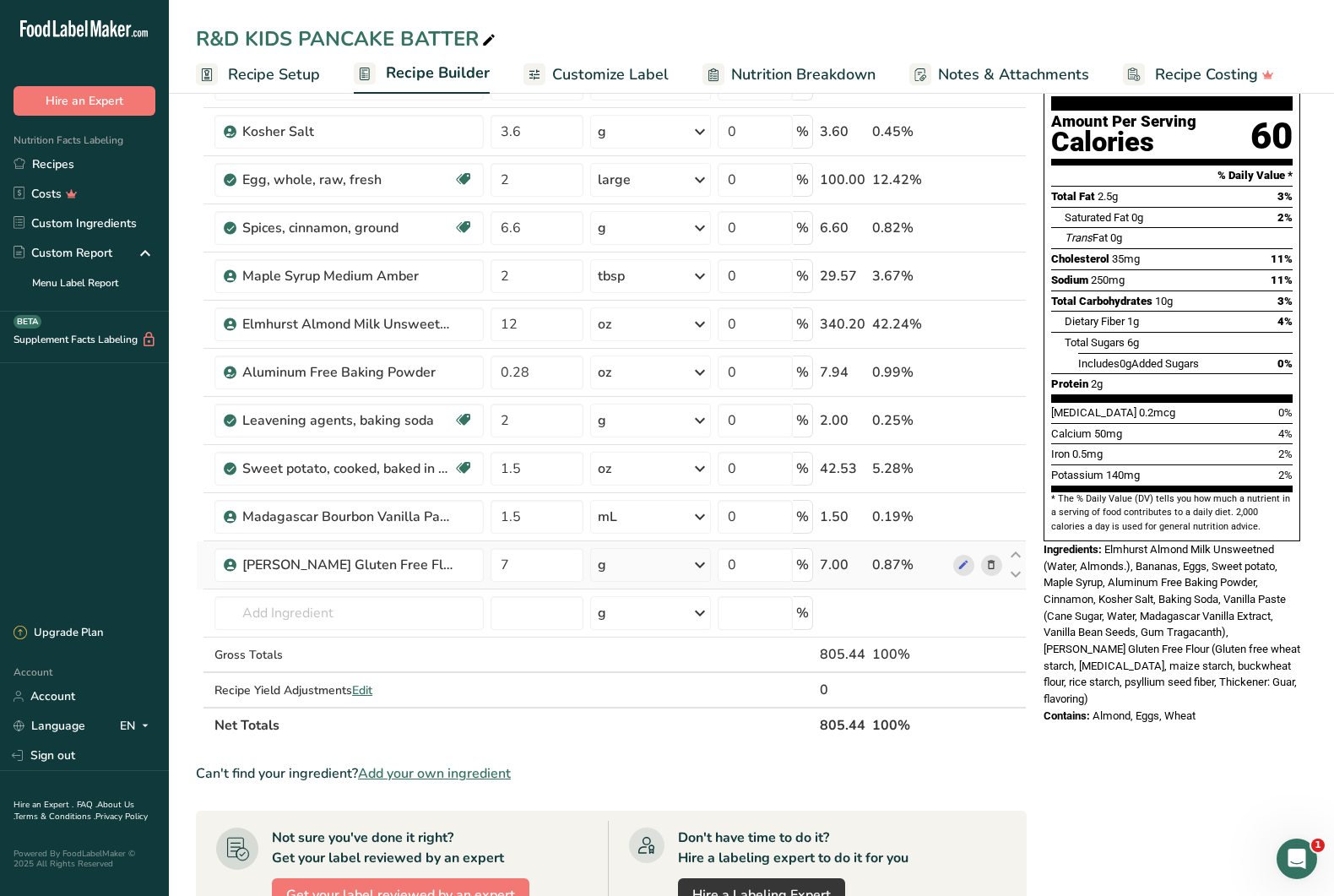
click at [648, 558] on div "Ingredient * Amount * Unit * Waste * .a-a{fill:#347362;}.b-a{fill:#fff;} Grams …" at bounding box center [611, 383] width 831 height 719
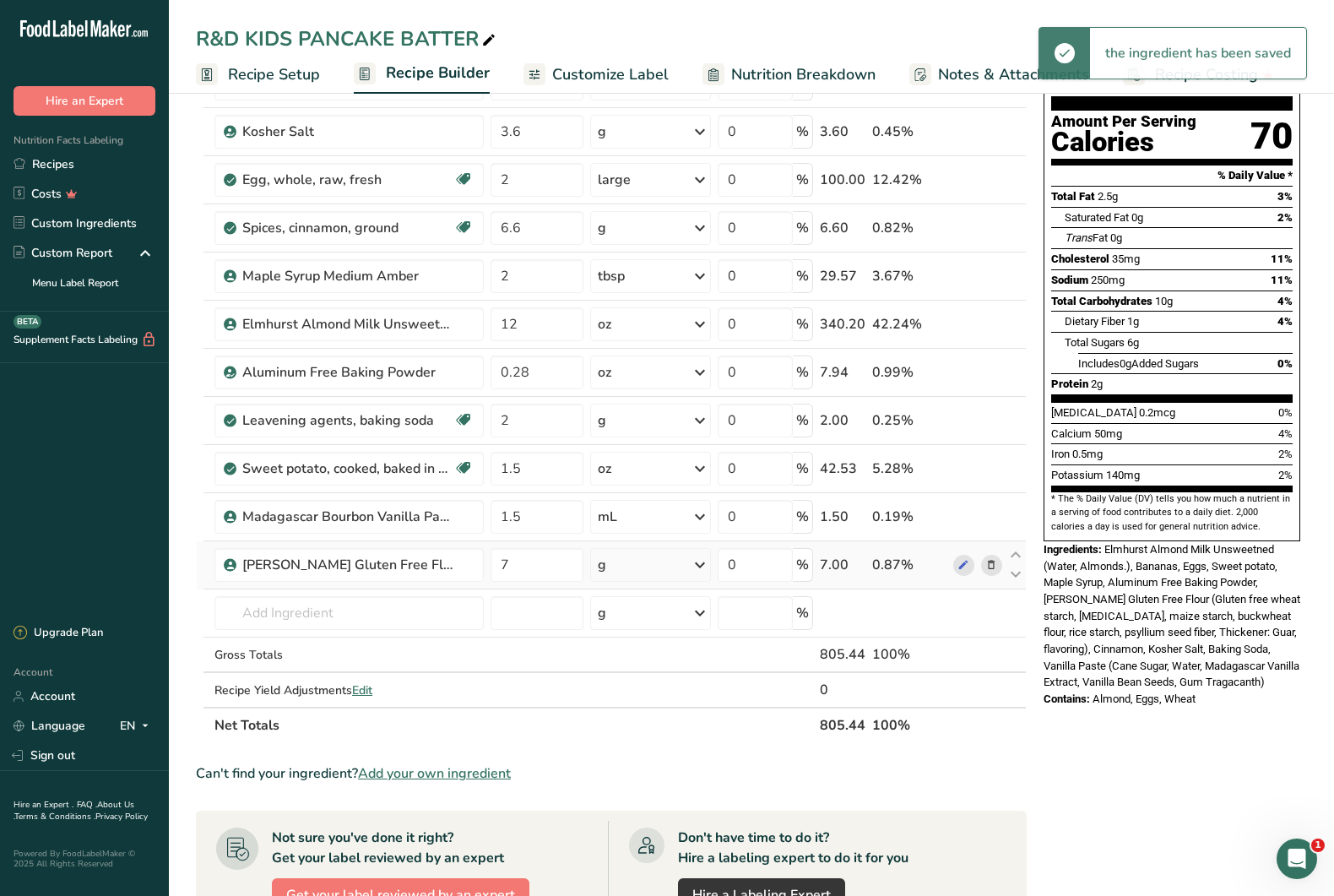
click at [653, 562] on div "g" at bounding box center [651, 565] width 121 height 34
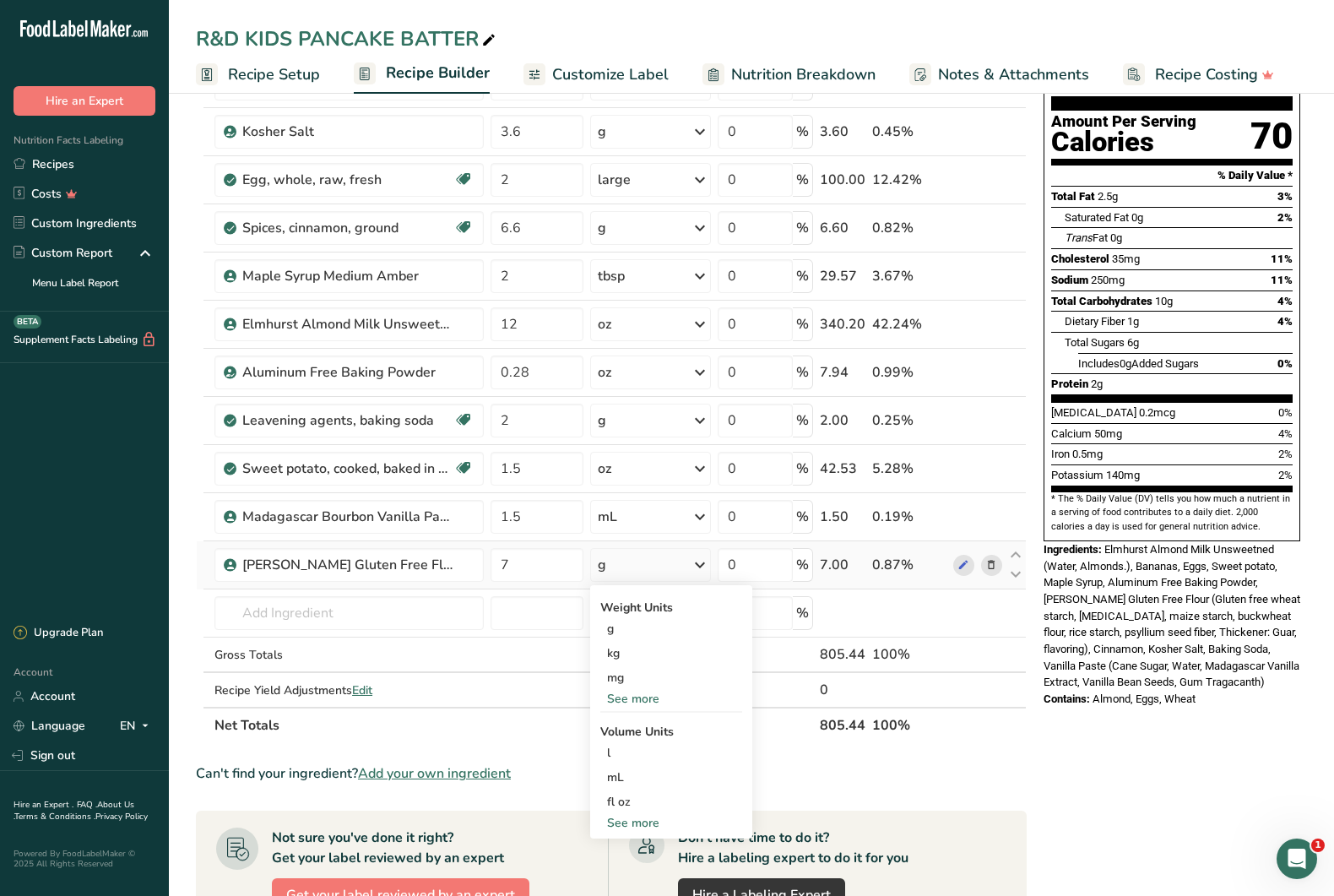
click at [646, 818] on div "See more" at bounding box center [671, 823] width 142 height 18
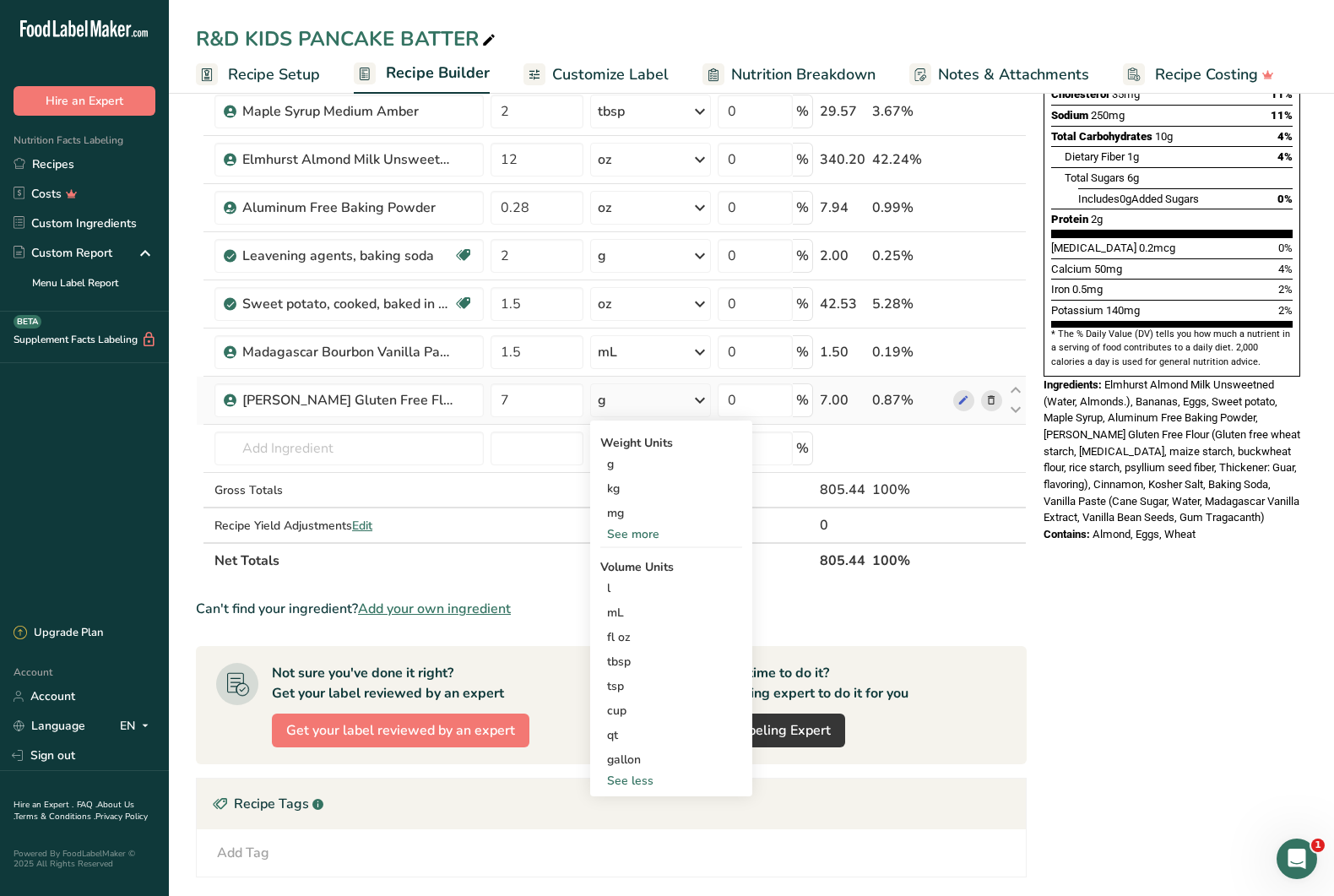
scroll to position [319, 0]
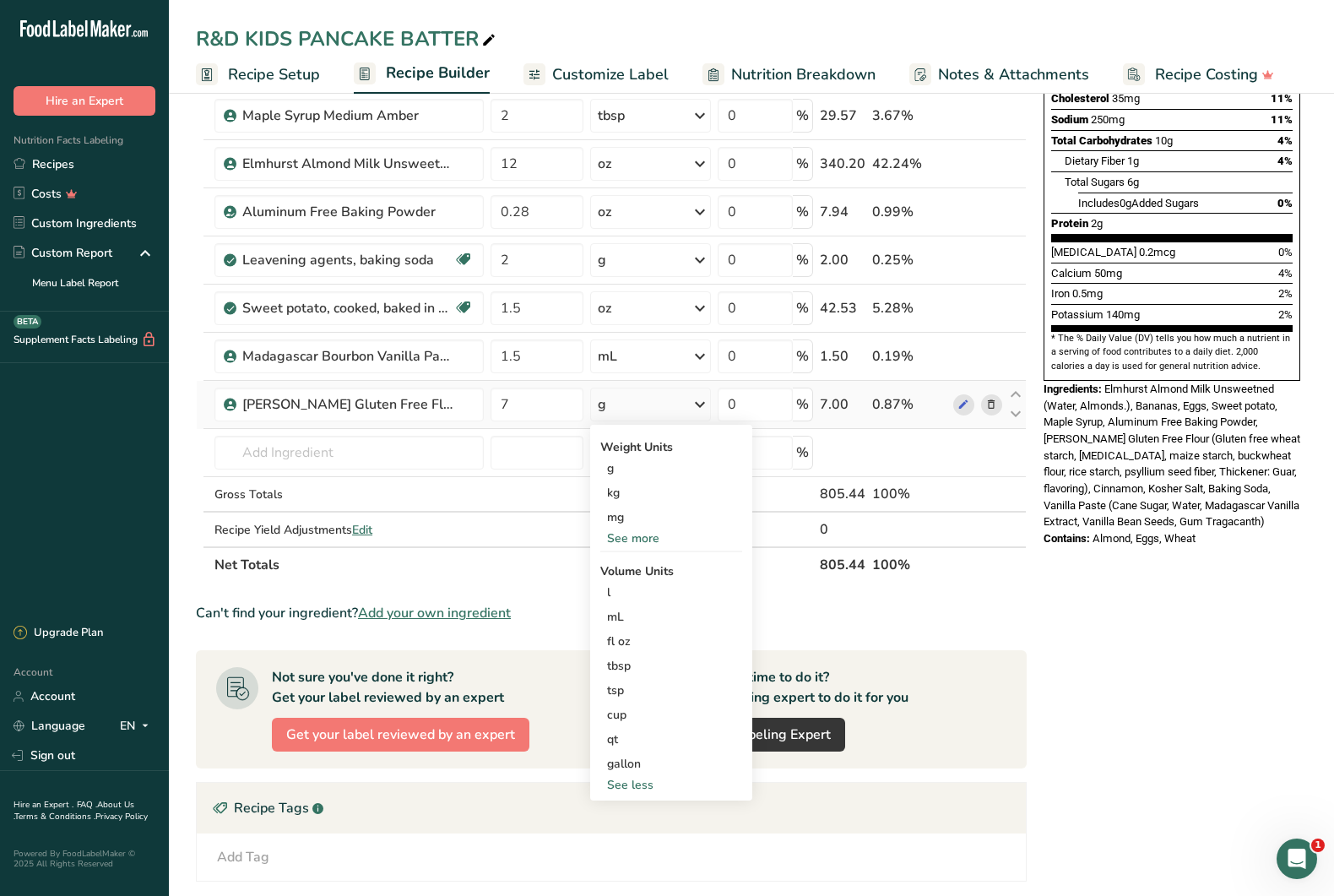
click at [647, 535] on div "See more" at bounding box center [671, 537] width 142 height 18
click at [642, 574] on div "lb" at bounding box center [671, 566] width 142 height 24
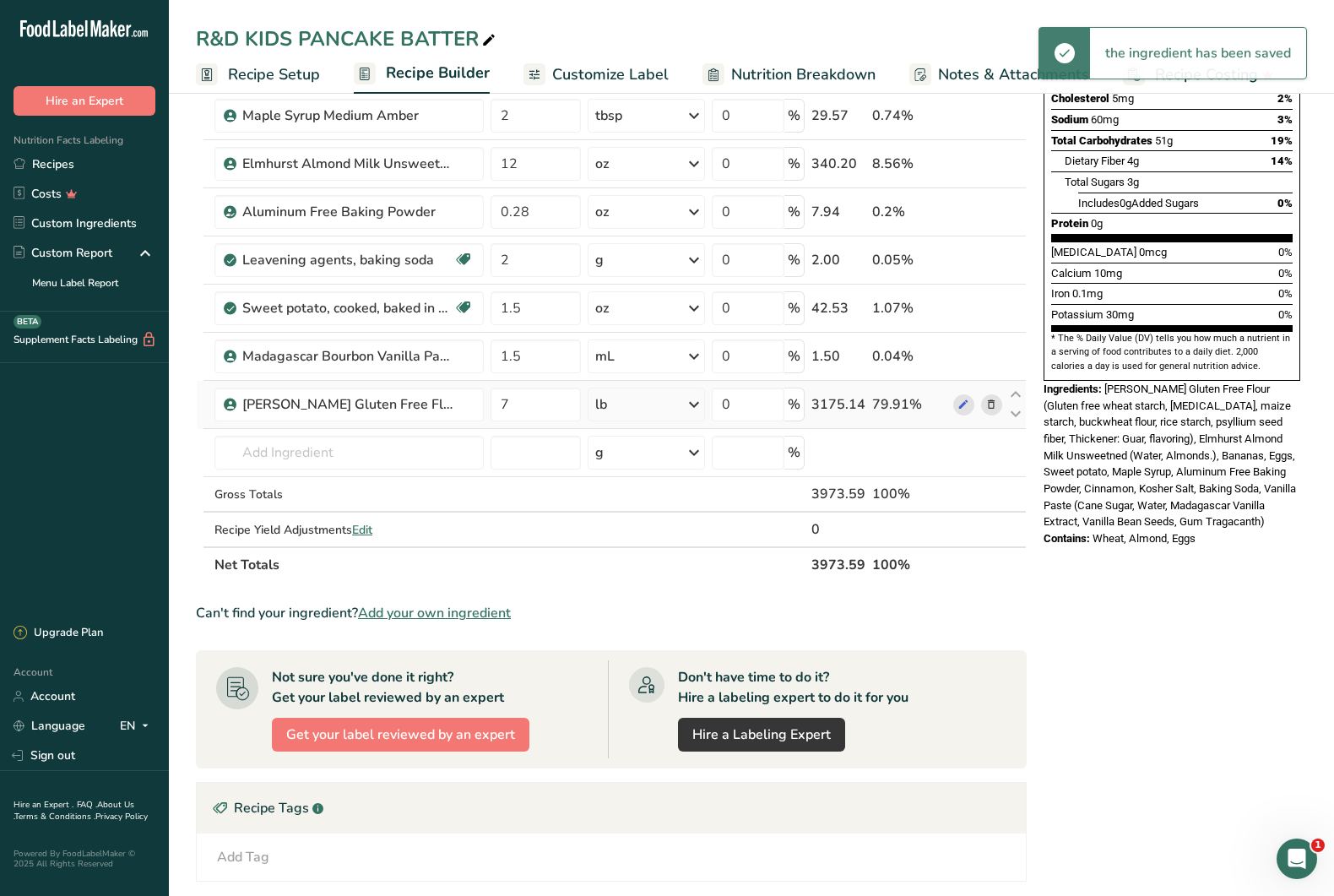
click at [667, 393] on div "lb" at bounding box center [646, 405] width 117 height 34
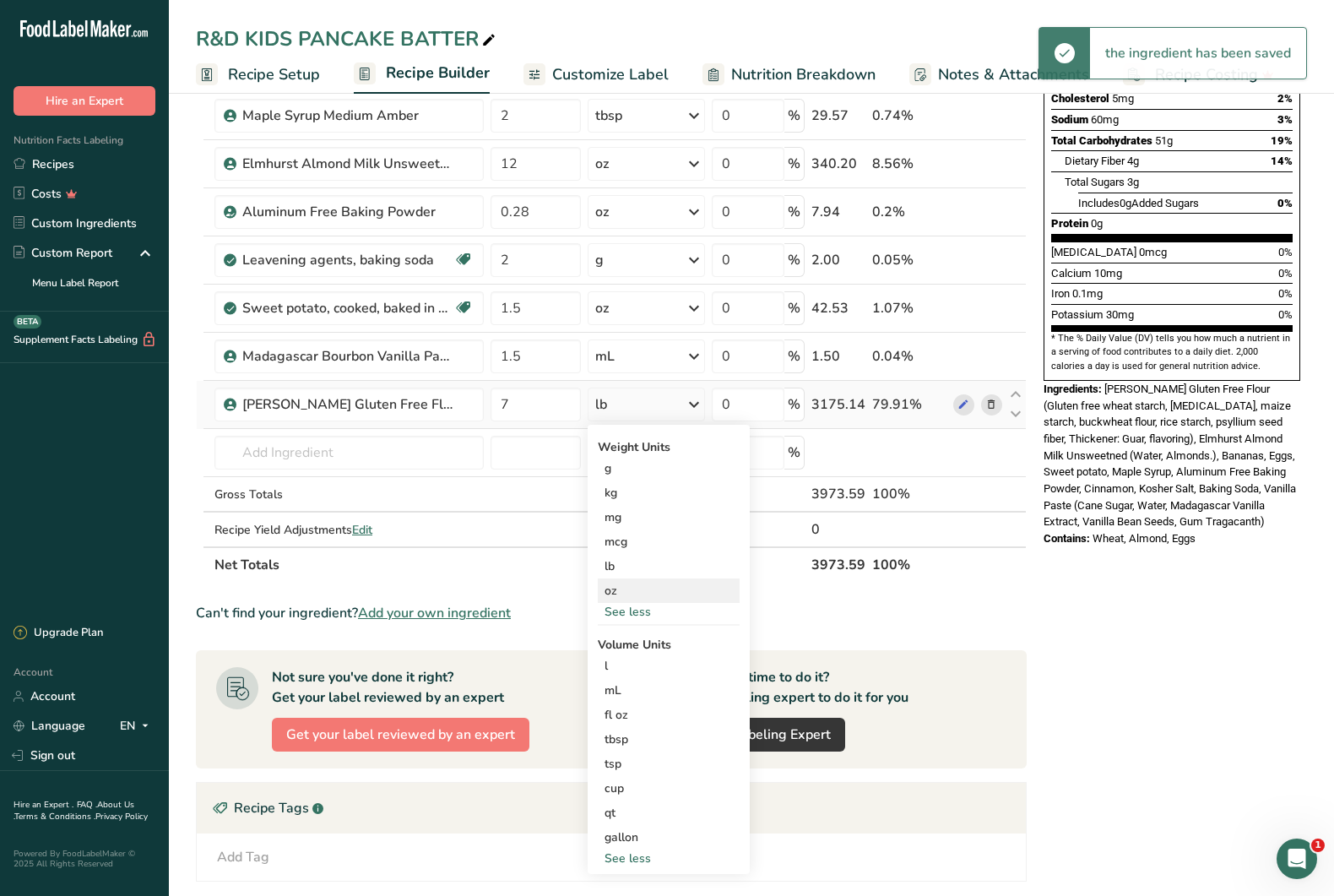
click at [655, 585] on div "oz" at bounding box center [668, 590] width 142 height 24
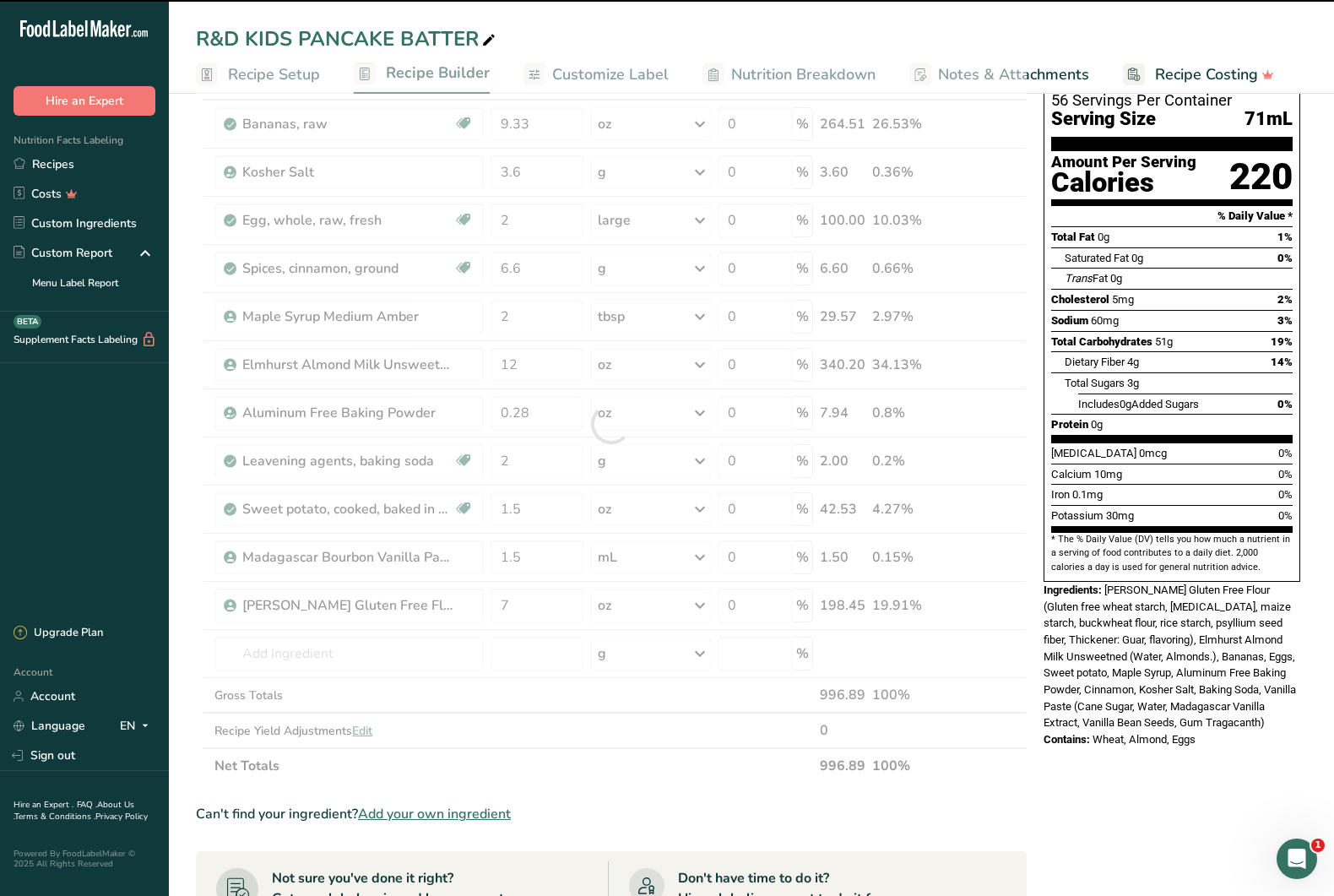
scroll to position [114, 0]
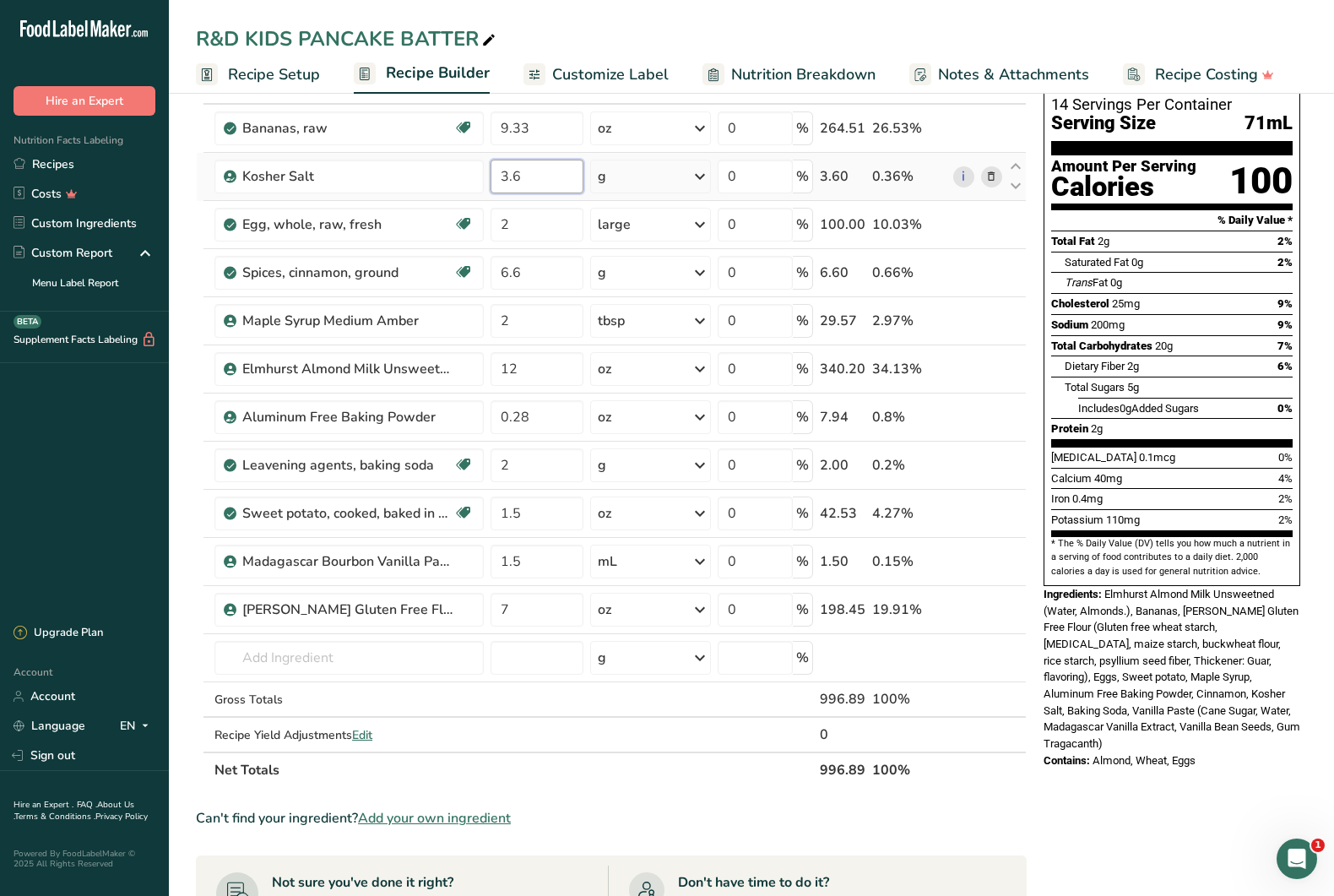
drag, startPoint x: 515, startPoint y: 174, endPoint x: 492, endPoint y: 178, distance: 23.3
click at [492, 178] on input "3.6" at bounding box center [537, 177] width 93 height 34
type input "5"
click at [567, 233] on div "Ingredient * Amount * Unit * Waste * .a-a{fill:#347362;}.b-a{fill:#fff;} Grams …" at bounding box center [611, 428] width 831 height 719
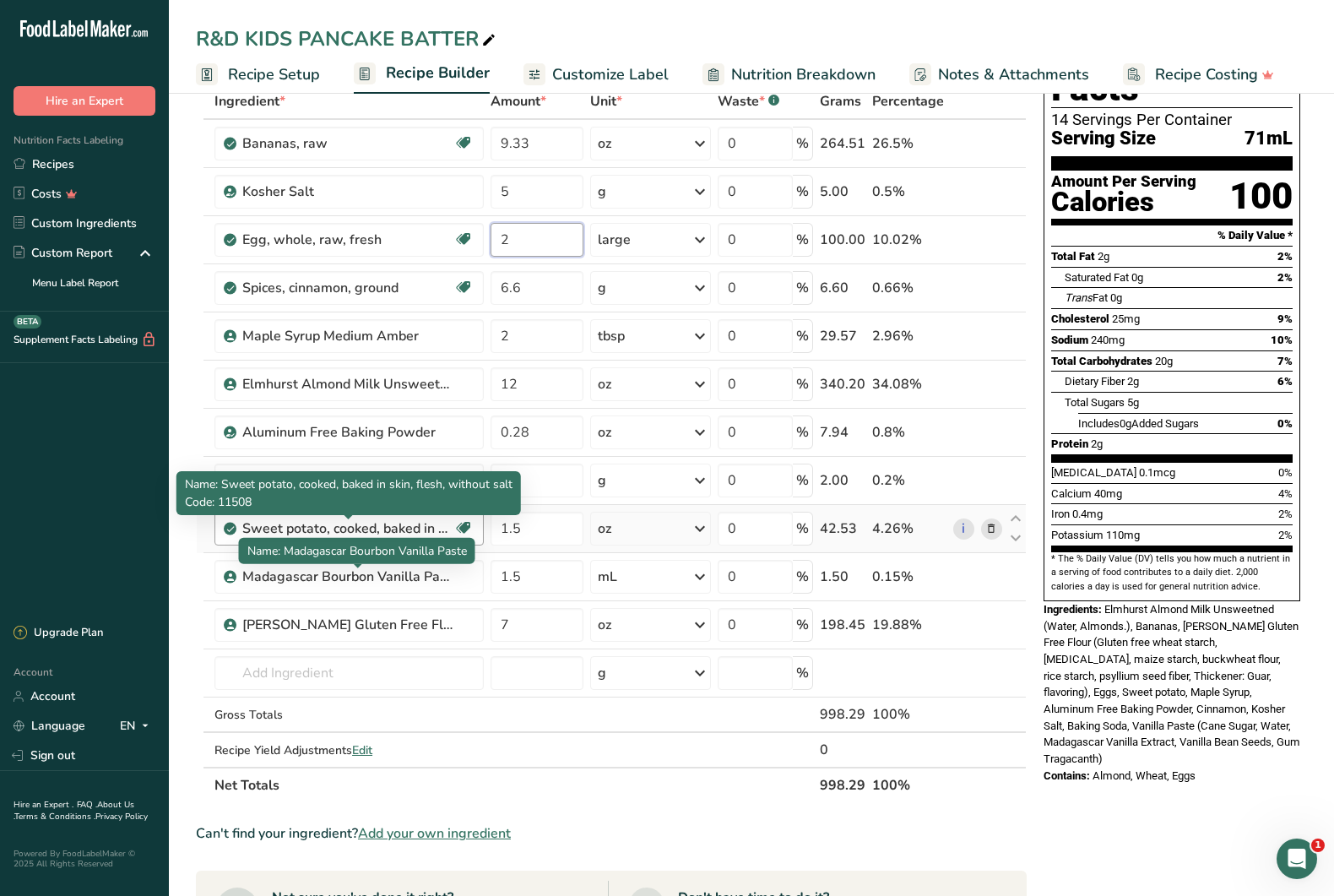
scroll to position [68, 0]
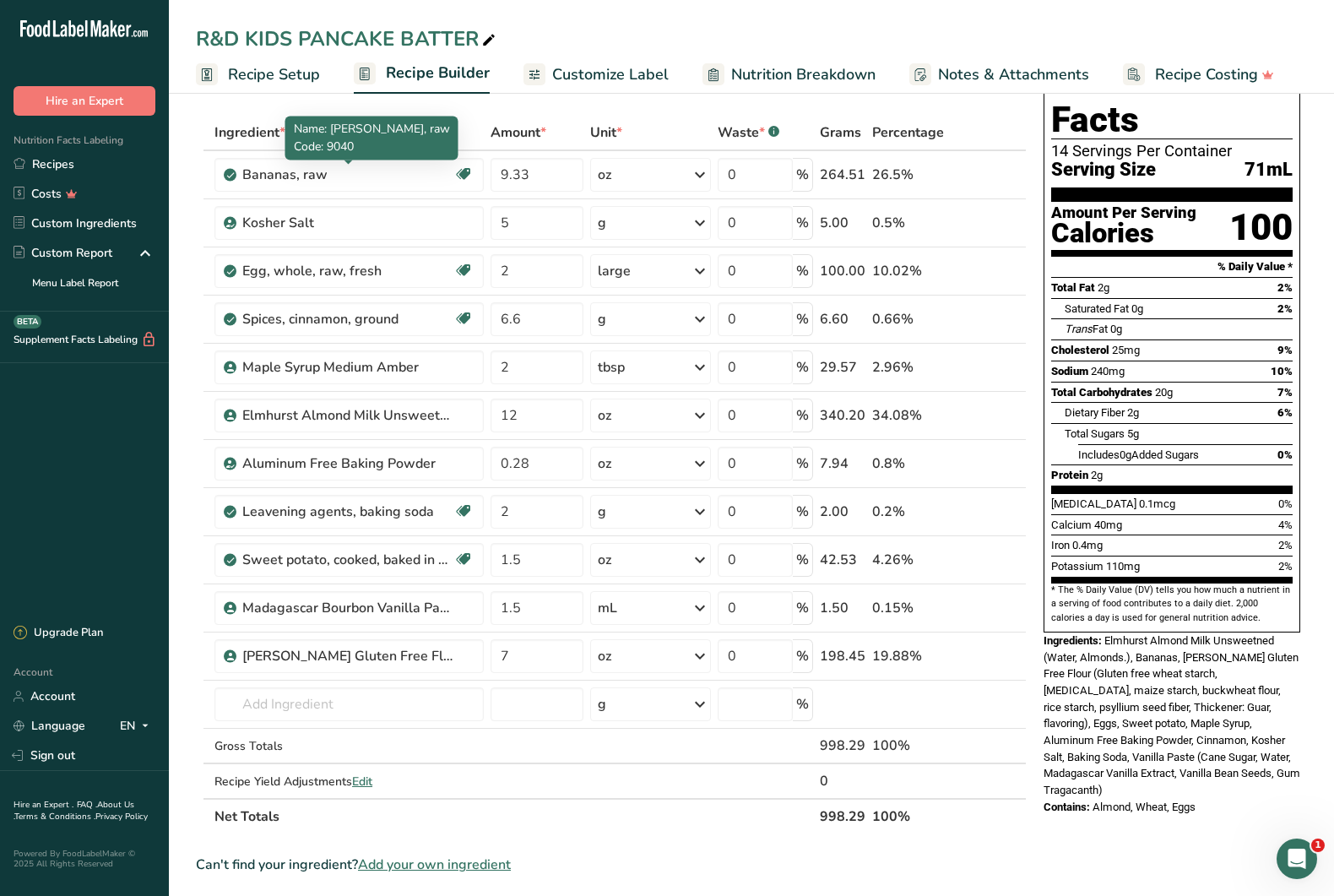
click at [451, 109] on div "Add Ingredients Manage Recipe Delete Recipe Duplicate Recipe Scale Recipe Save …" at bounding box center [616, 731] width 841 height 1369
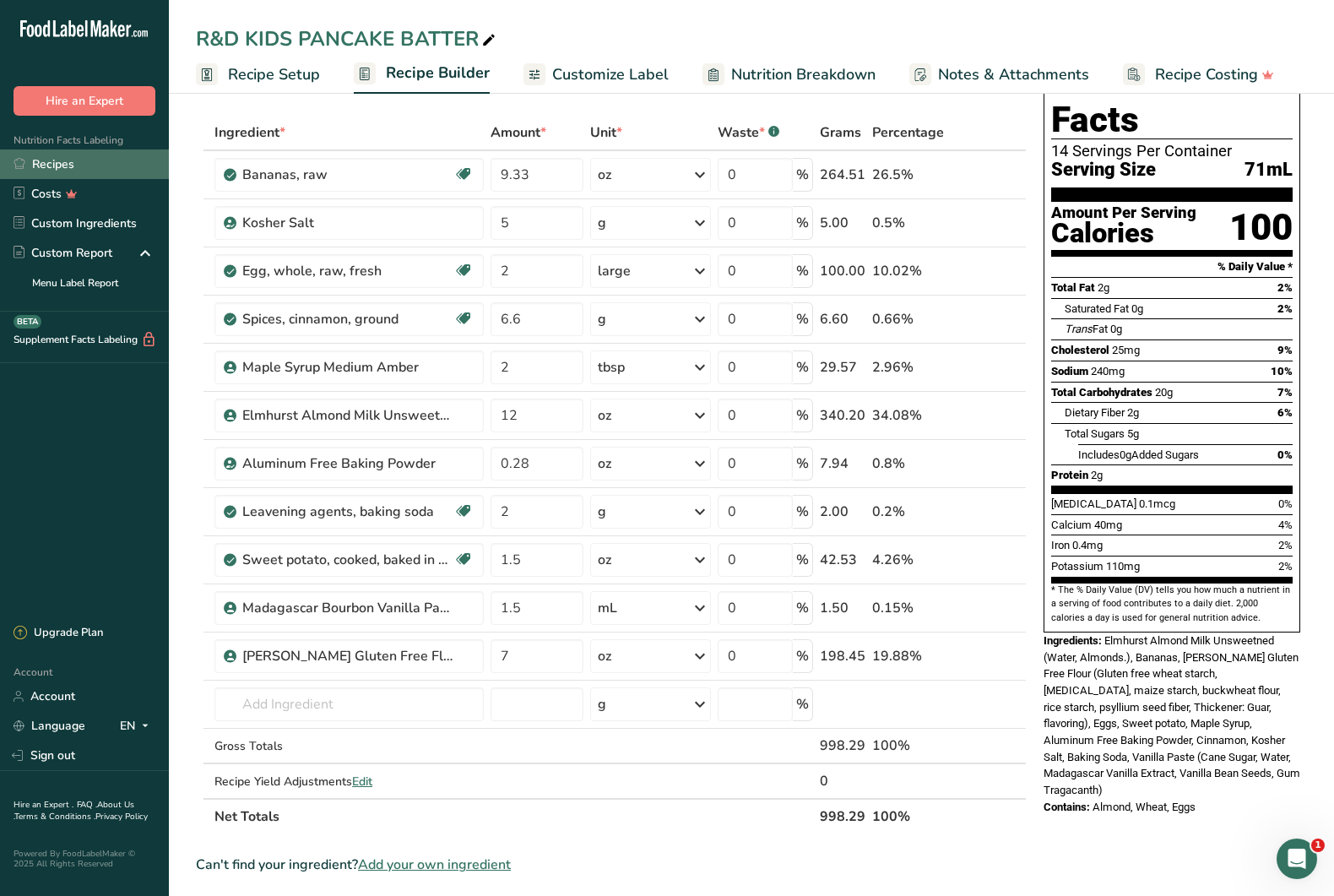
click at [113, 168] on link "Recipes" at bounding box center [84, 164] width 169 height 29
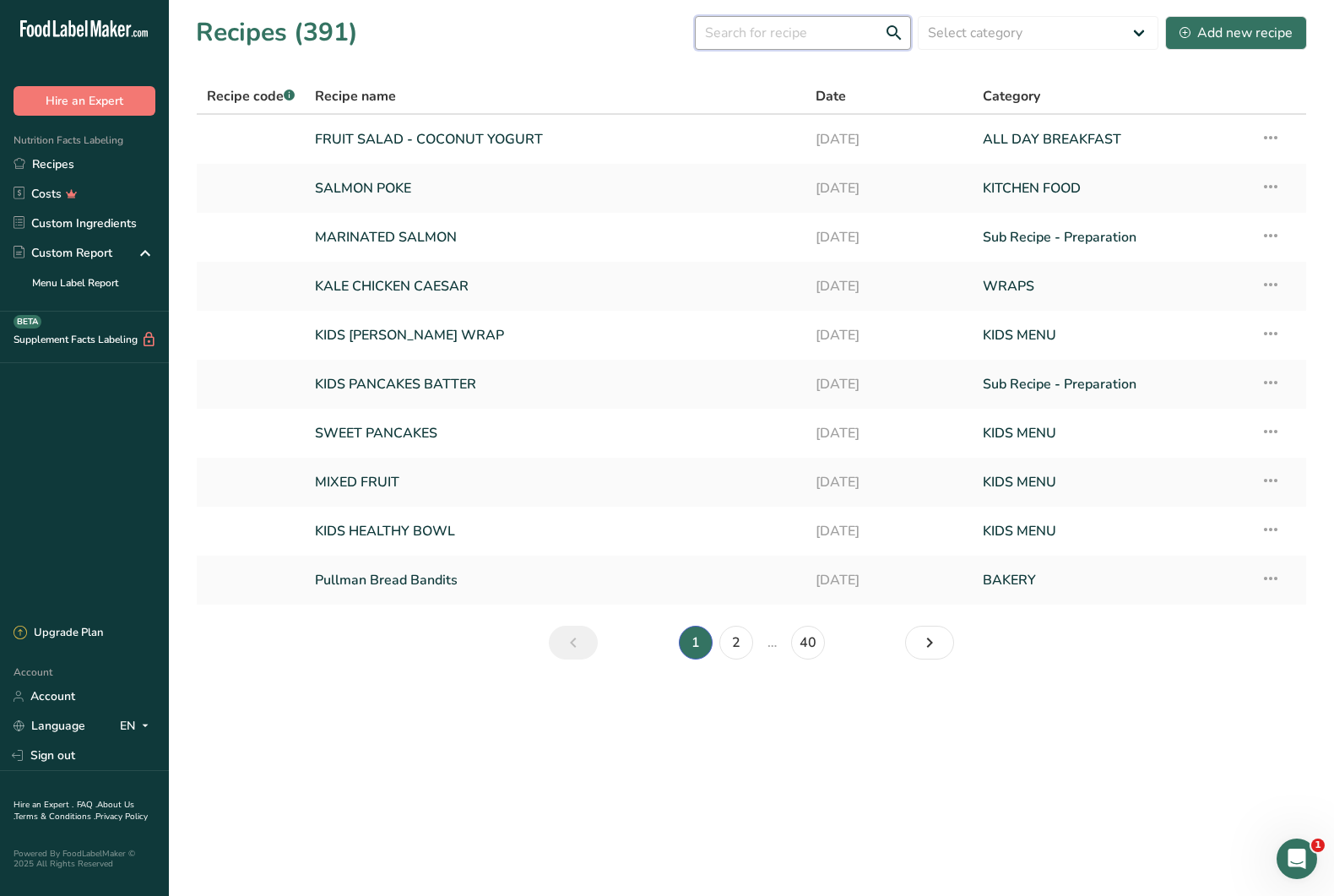
click at [772, 40] on input "text" at bounding box center [803, 33] width 217 height 34
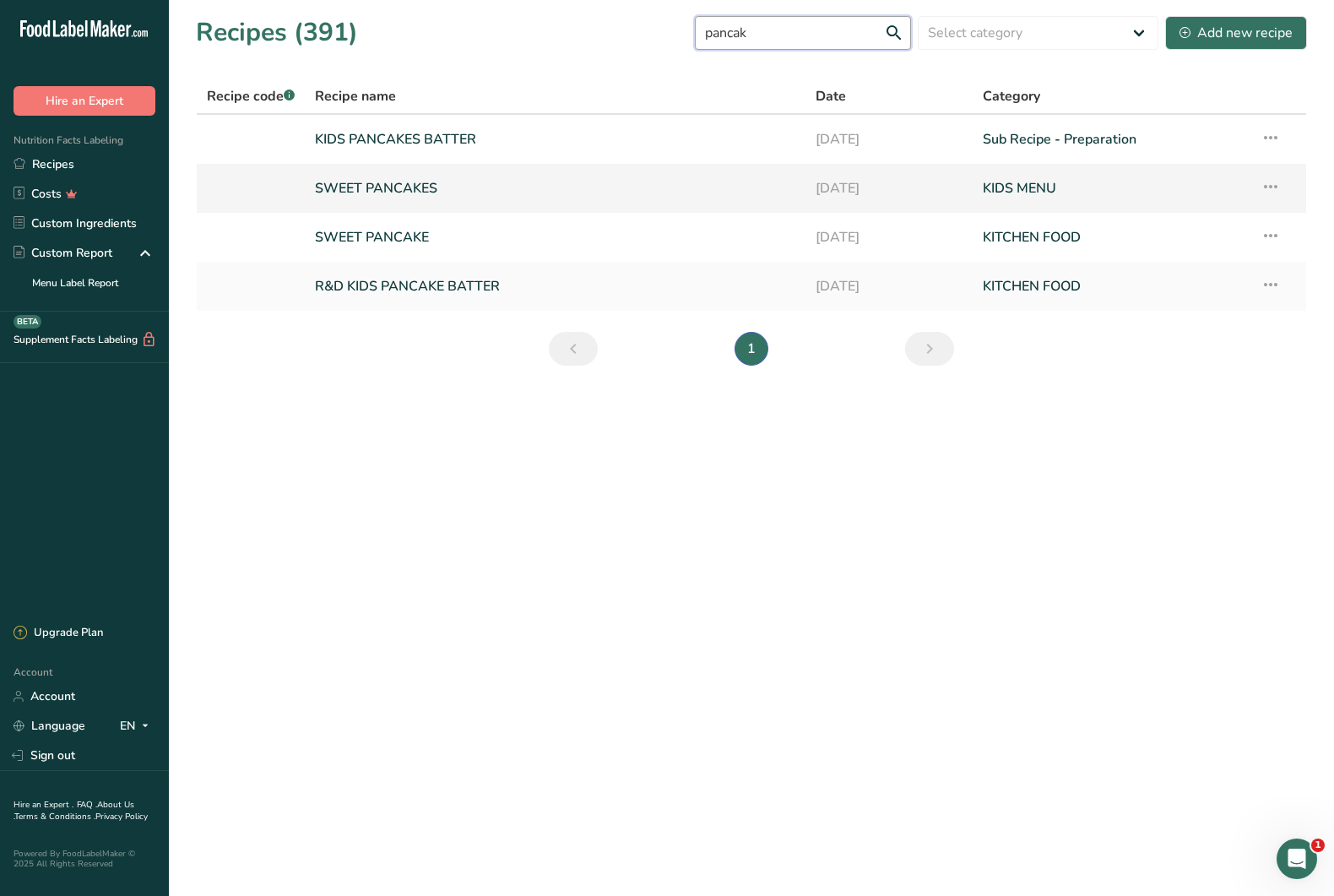
type input "pancak"
click at [462, 202] on link "SWEET PANCAKES" at bounding box center [555, 188] width 480 height 36
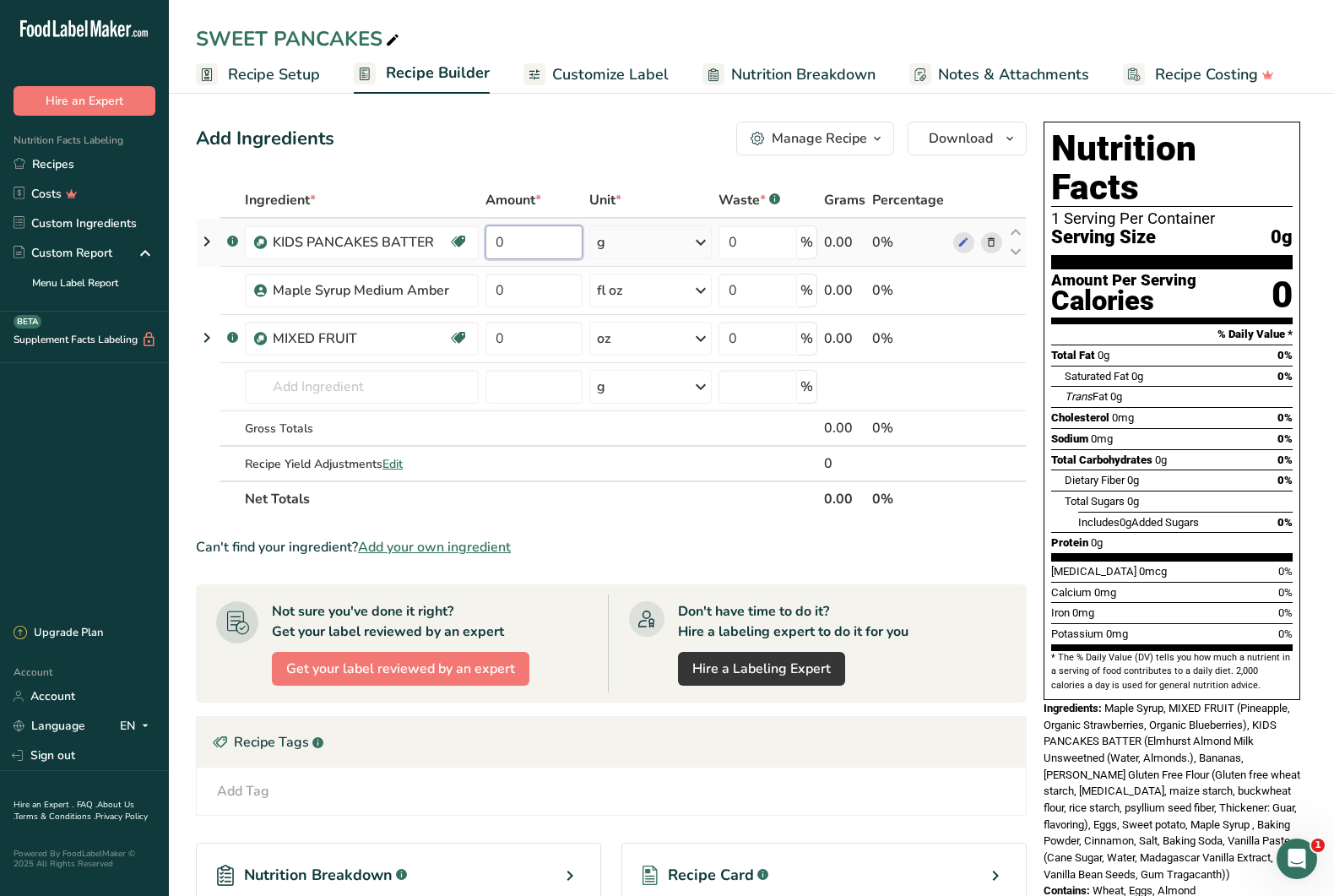
drag, startPoint x: 529, startPoint y: 243, endPoint x: 498, endPoint y: 242, distance: 31.0
click at [480, 246] on tr ".a-a{fill:#347362;}.b-a{fill:#fff;} KIDS PANCAKES BATTER Source of Antioxidants…" at bounding box center [611, 242] width 829 height 48
type input "159.93"
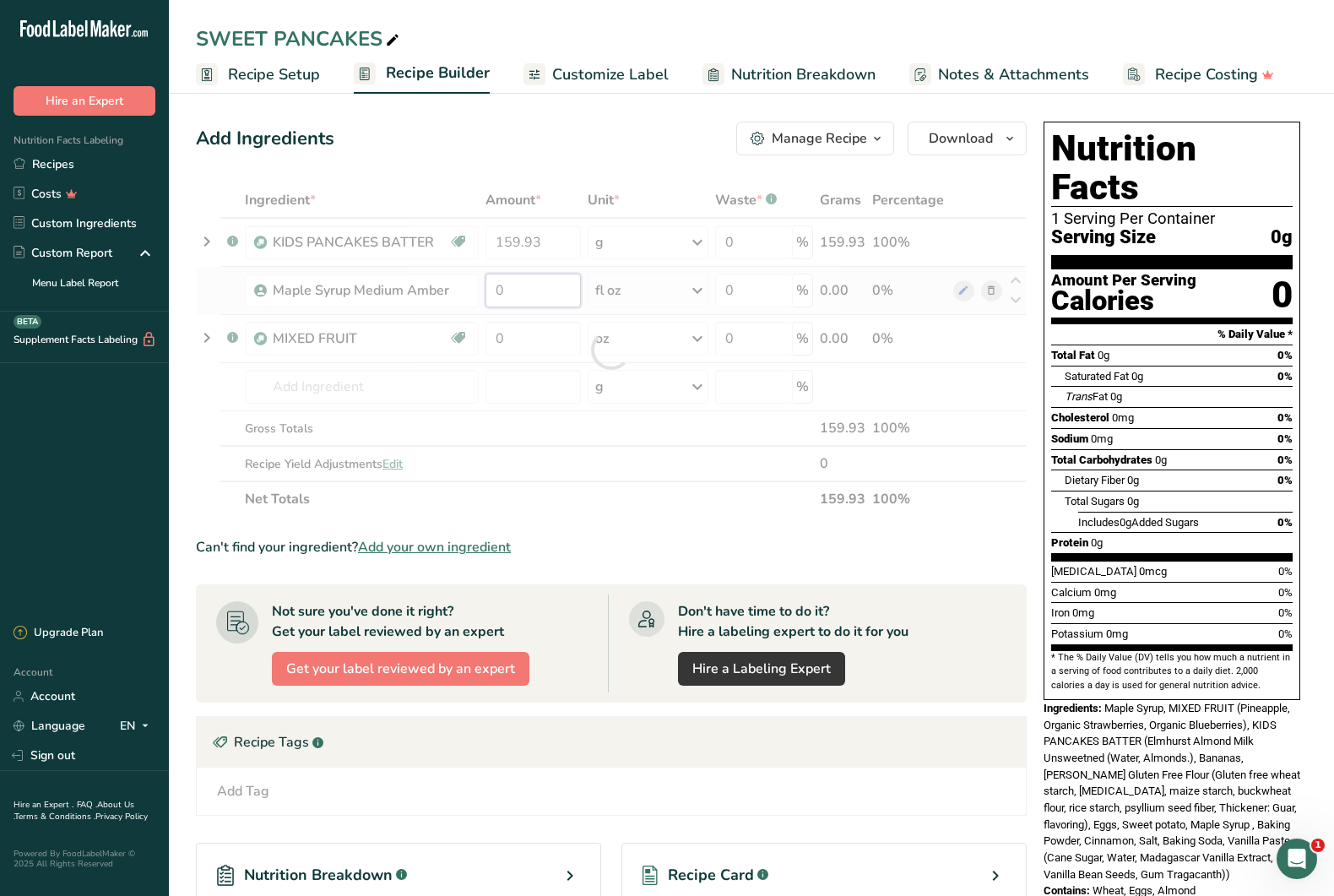
click at [538, 291] on div "Ingredient * Amount * Unit * Waste * .a-a{fill:#347362;}.b-a{fill:#fff;} Grams …" at bounding box center [611, 349] width 831 height 334
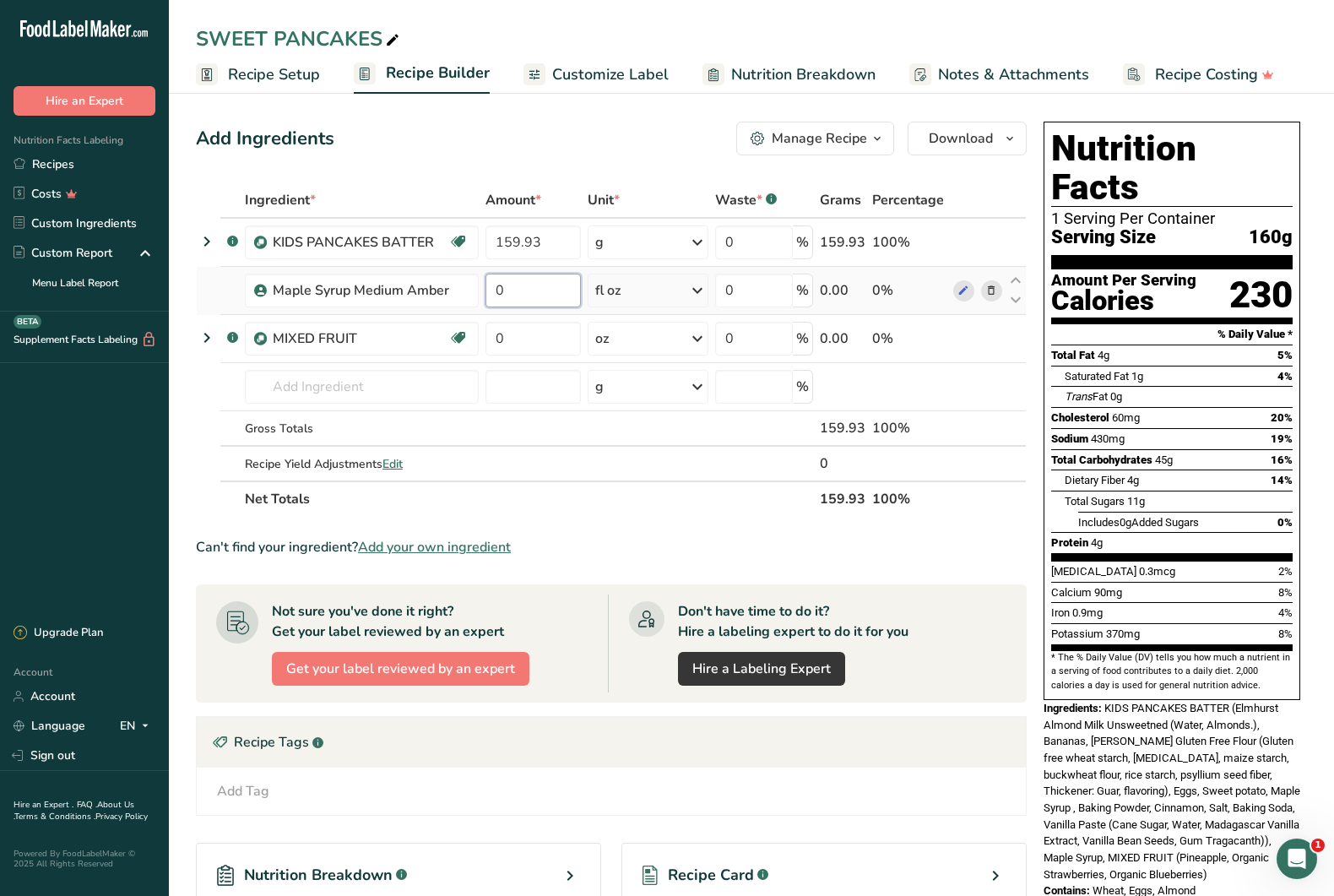
drag, startPoint x: 507, startPoint y: 290, endPoint x: 486, endPoint y: 291, distance: 21.0
click at [486, 291] on input "0" at bounding box center [533, 291] width 95 height 34
type input "1"
click at [510, 337] on div "Ingredient * Amount * Unit * Waste * .a-a{fill:#347362;}.b-a{fill:#fff;} Grams …" at bounding box center [611, 349] width 831 height 334
drag, startPoint x: 532, startPoint y: 341, endPoint x: 505, endPoint y: 343, distance: 27.1
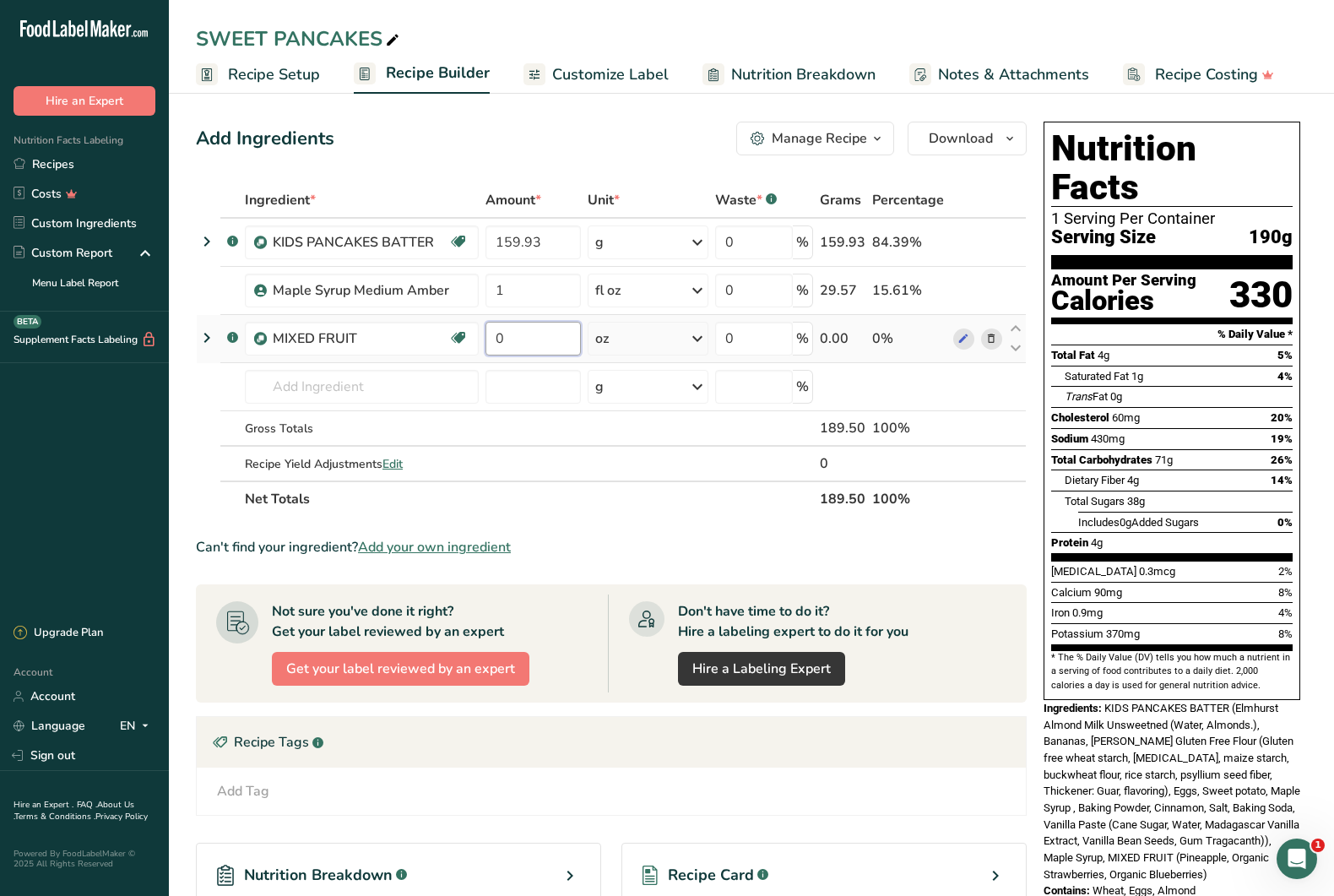
click at [505, 343] on input "0" at bounding box center [533, 339] width 95 height 34
type input "2"
click at [68, 167] on link "Recipes" at bounding box center [84, 164] width 169 height 29
